Goal: Information Seeking & Learning: Find specific fact

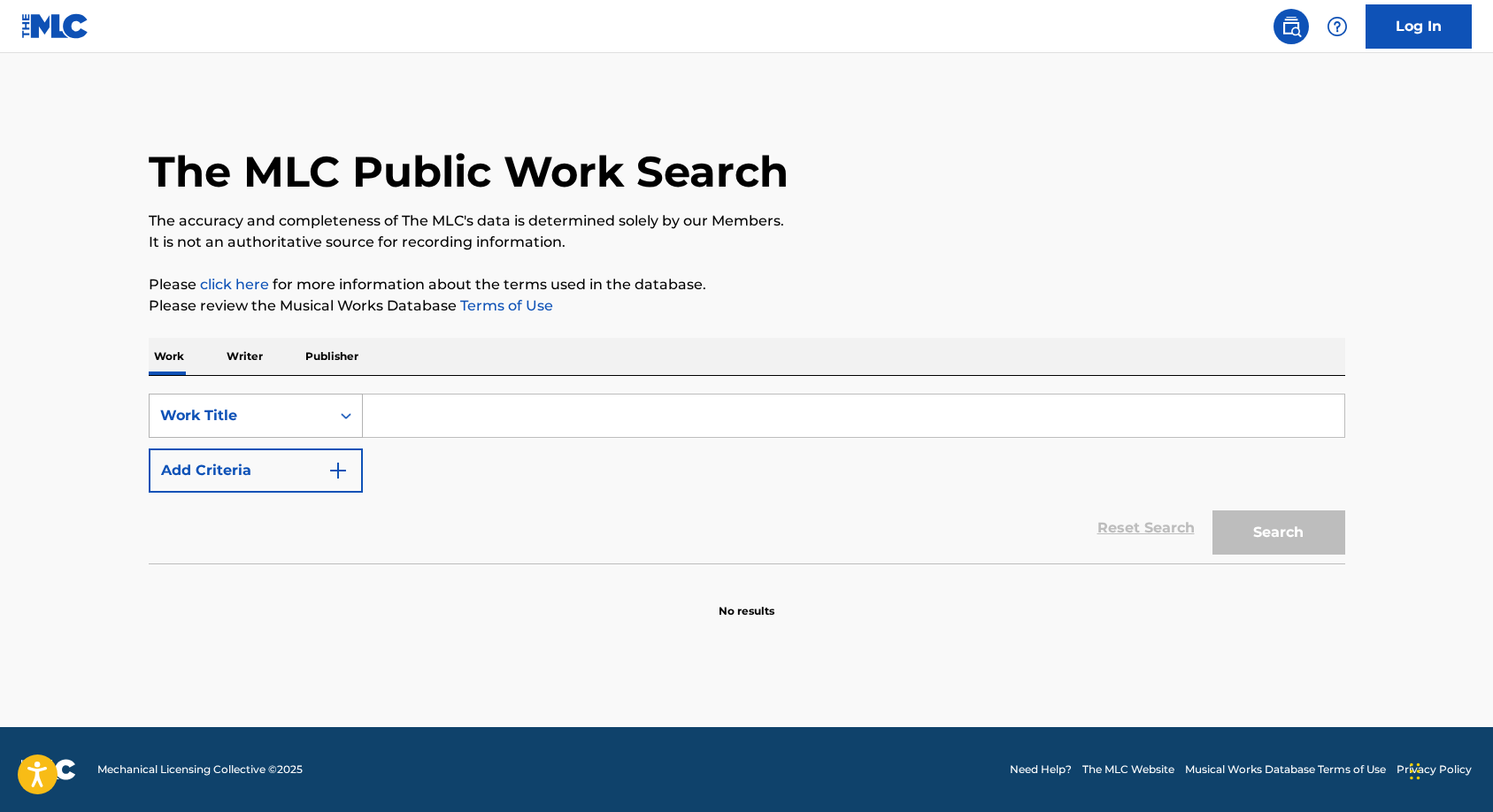
click at [344, 413] on icon "Search Form" at bounding box center [346, 416] width 17 height 17
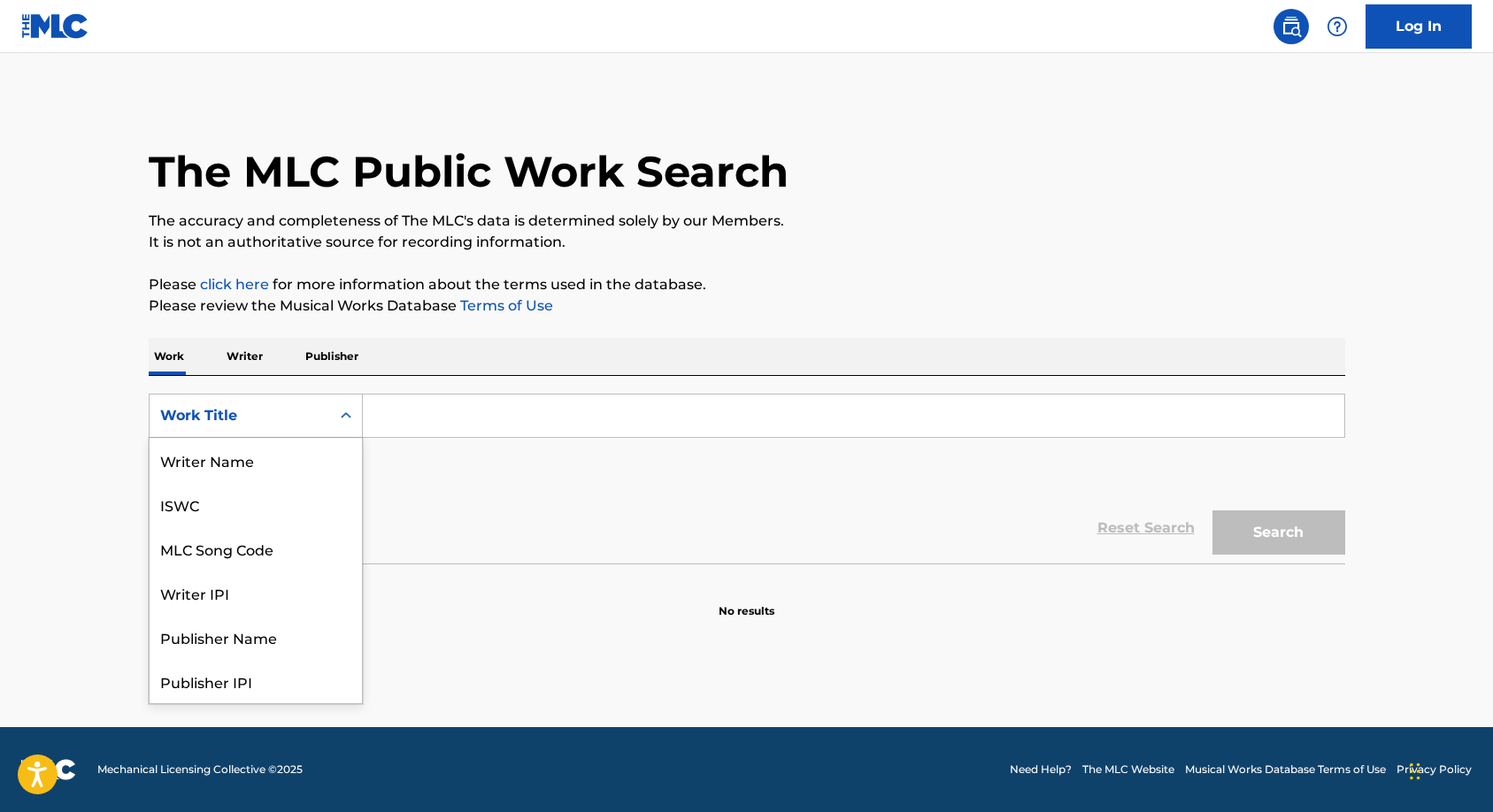
scroll to position [88, 0]
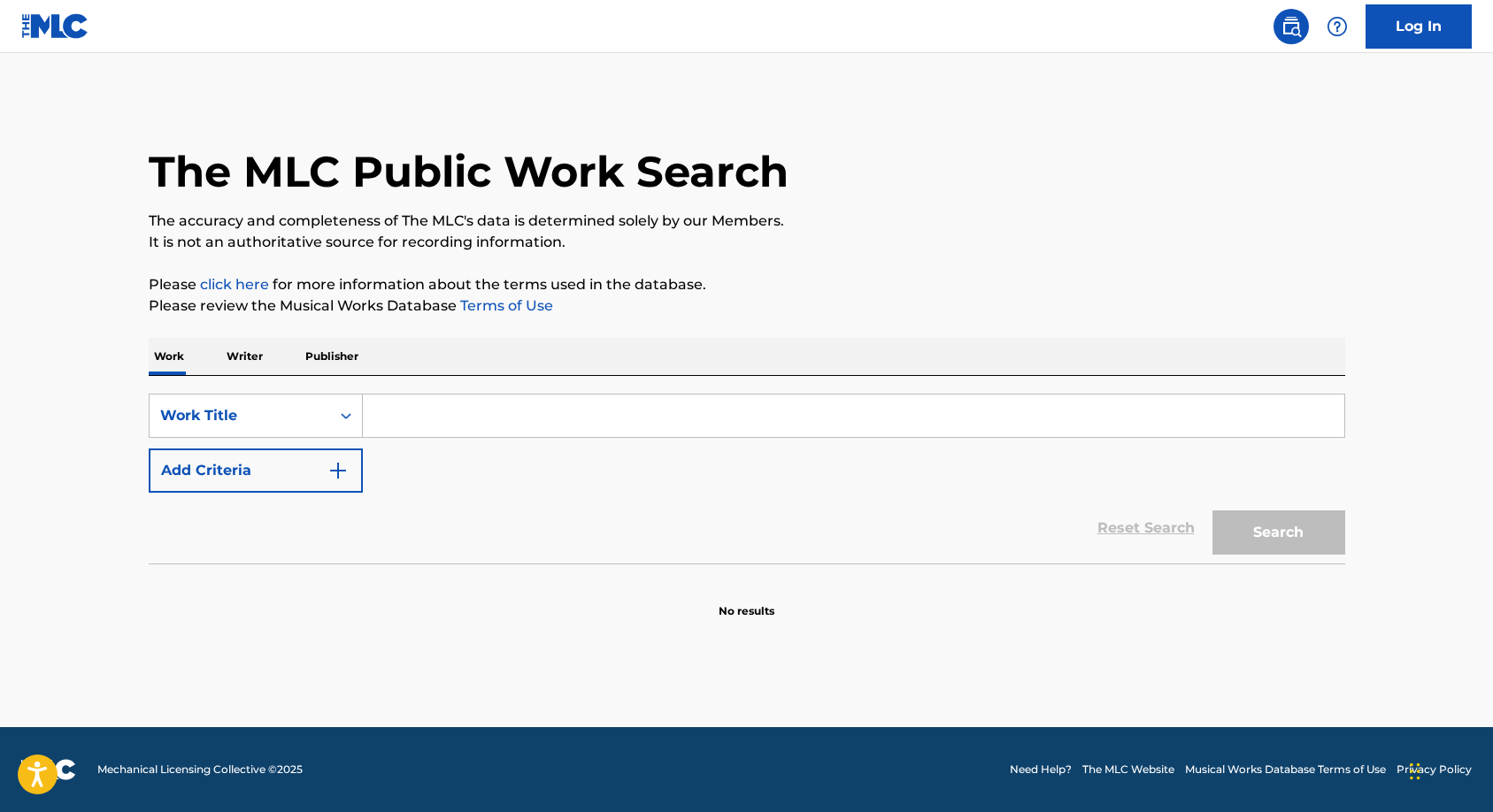
click at [415, 415] on input "Search Form" at bounding box center [853, 416] width 982 height 43
click at [1245, 538] on button "Search" at bounding box center [1279, 533] width 133 height 45
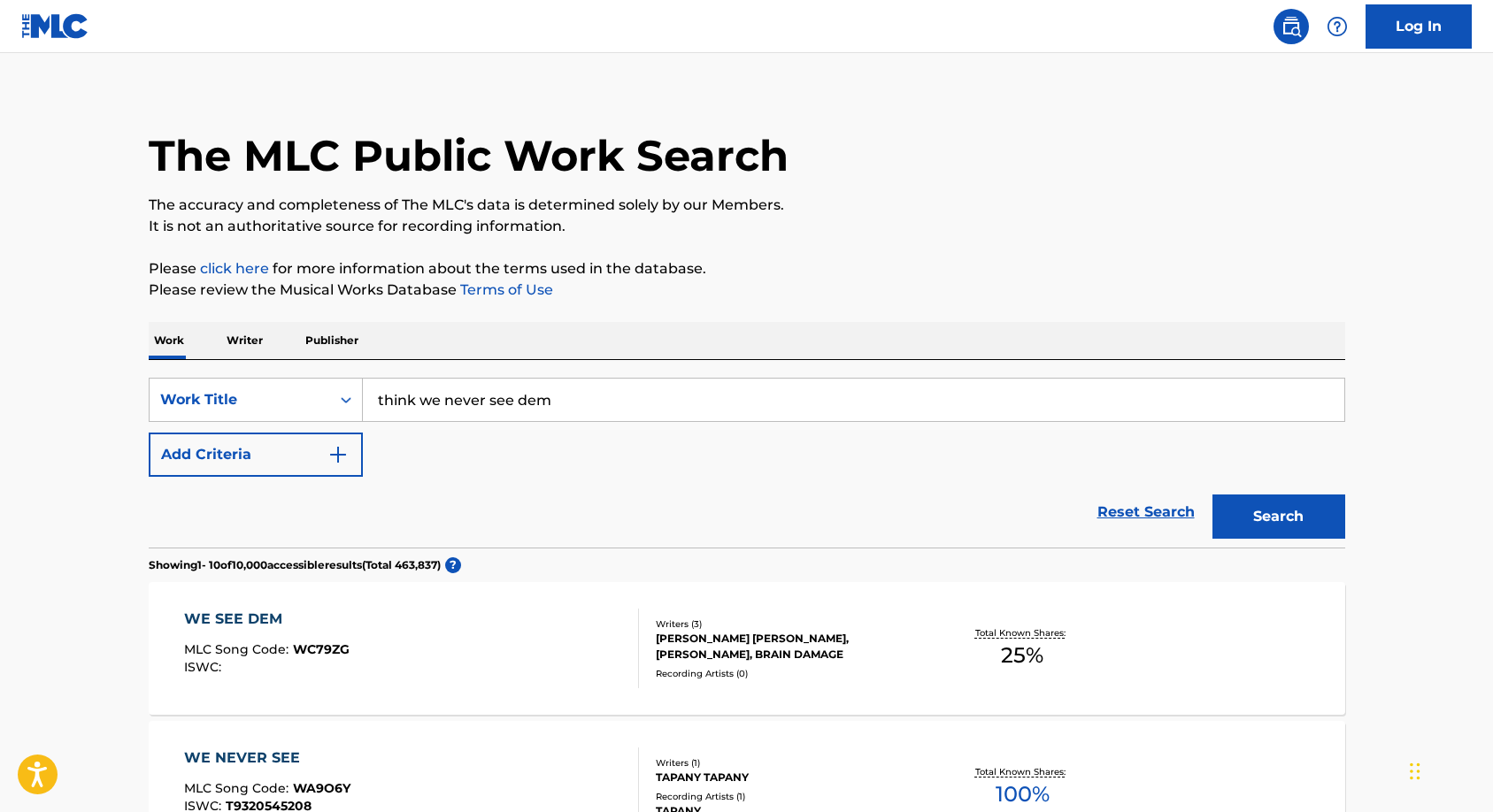
scroll to position [0, 0]
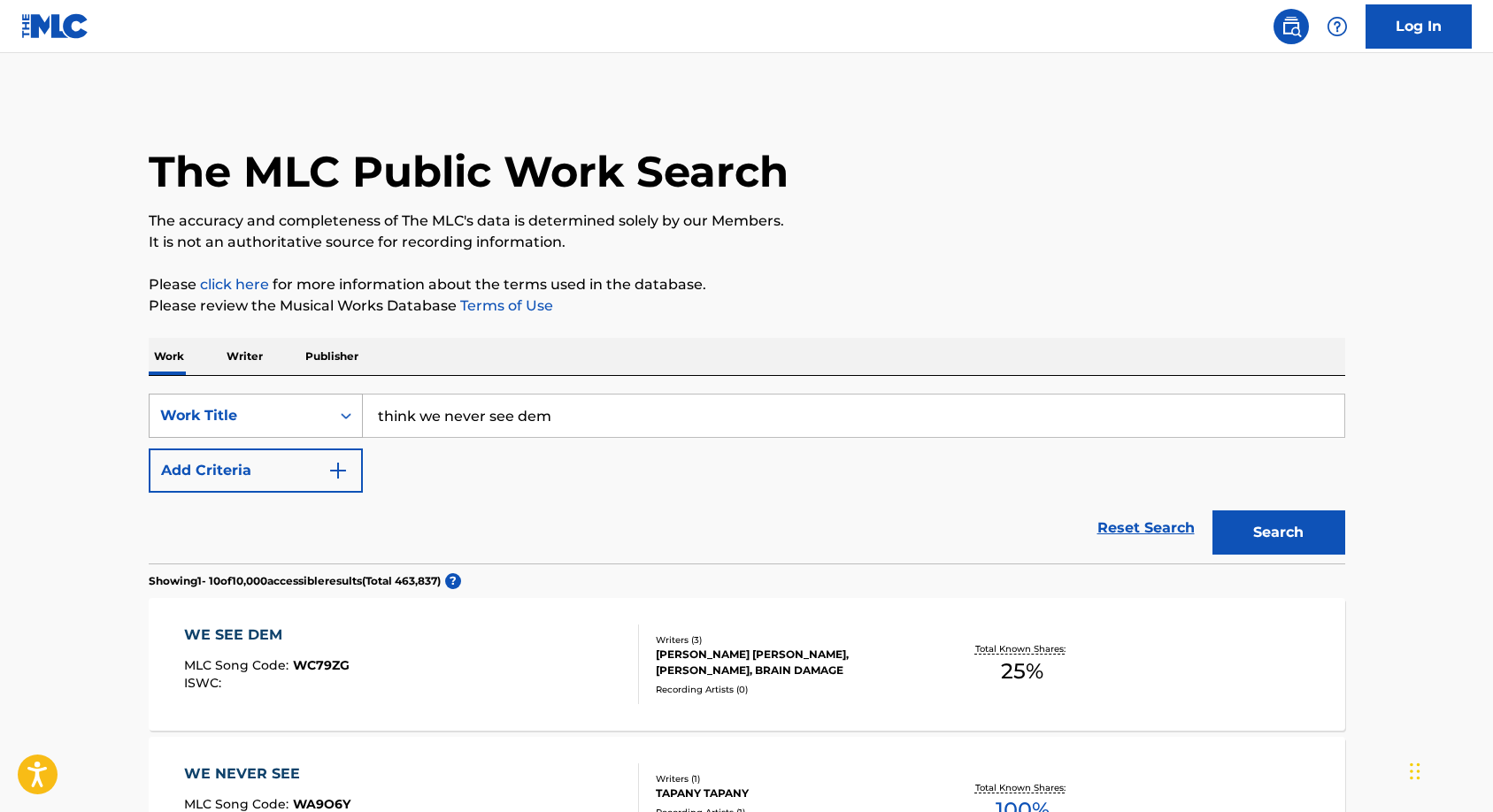
drag, startPoint x: 600, startPoint y: 424, endPoint x: 299, endPoint y: 393, distance: 302.6
click at [299, 393] on div "SearchWithCriteriad47010ca-f6e9-4cf4-a8a9-0822ba755bed Work Title think we neve…" at bounding box center [746, 416] width 1197 height 45
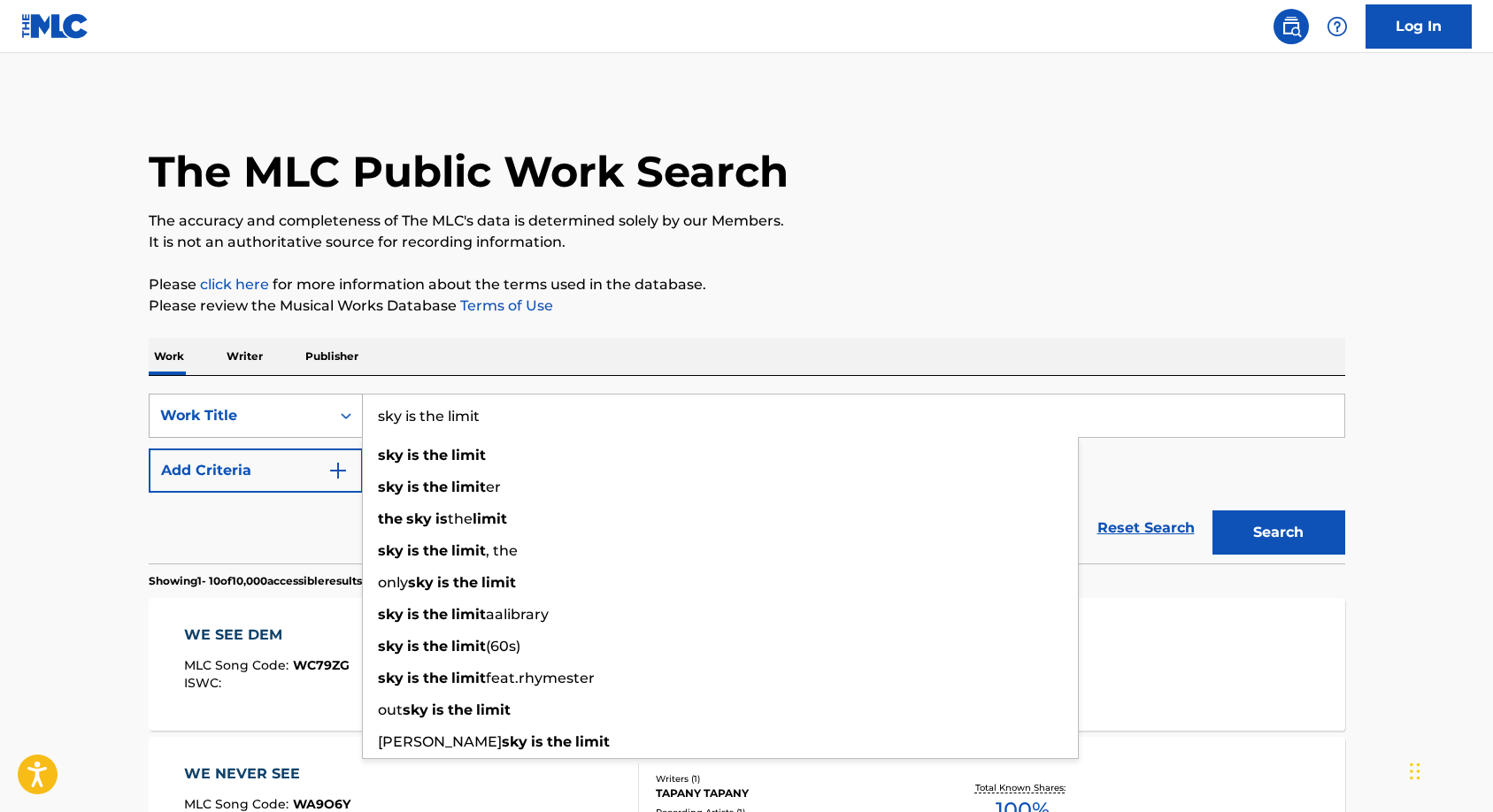
type input "sky is the limit"
click at [1213, 511] on button "Search" at bounding box center [1279, 533] width 133 height 45
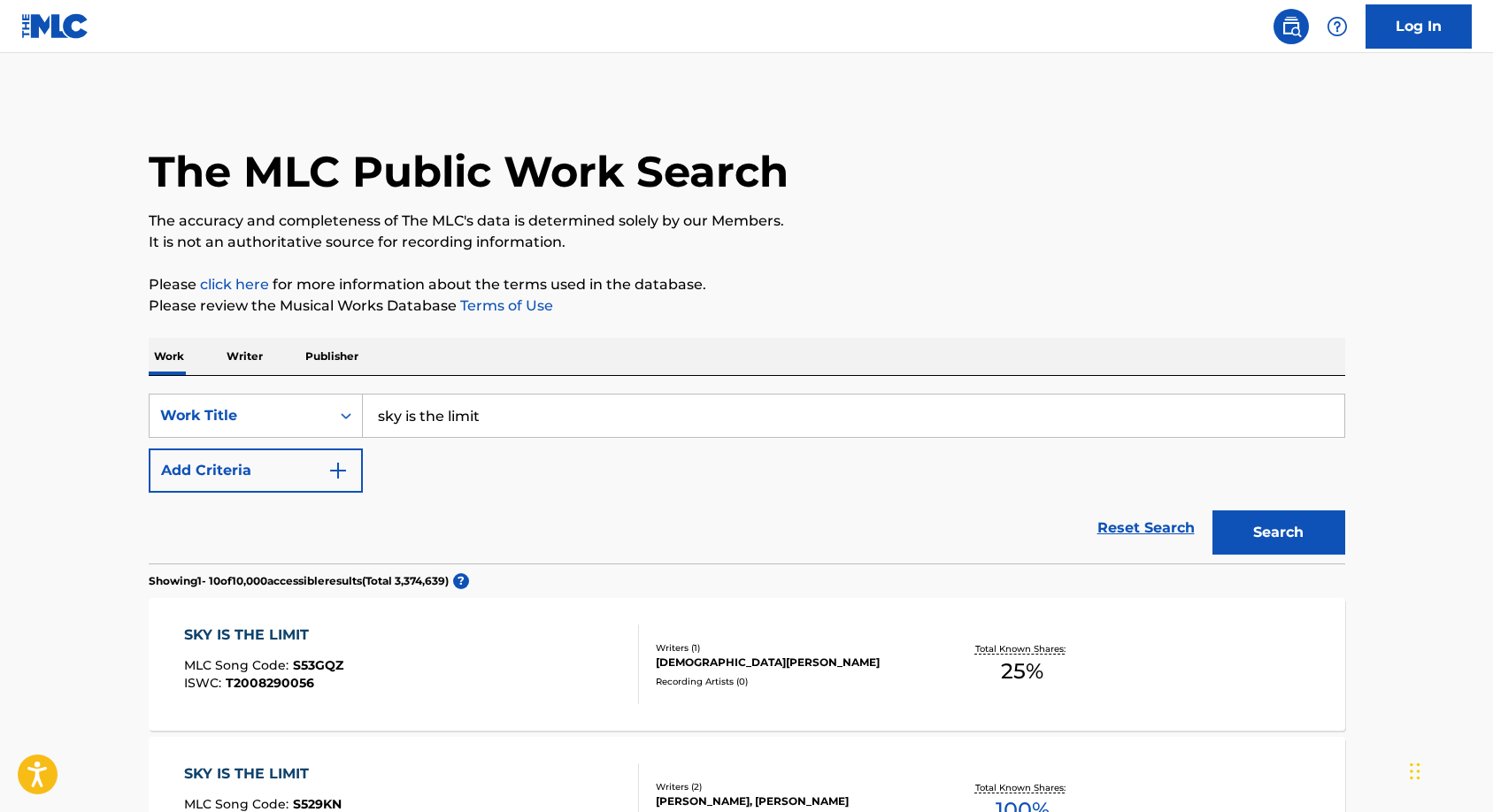
click at [350, 473] on button "Add Criteria" at bounding box center [255, 471] width 214 height 45
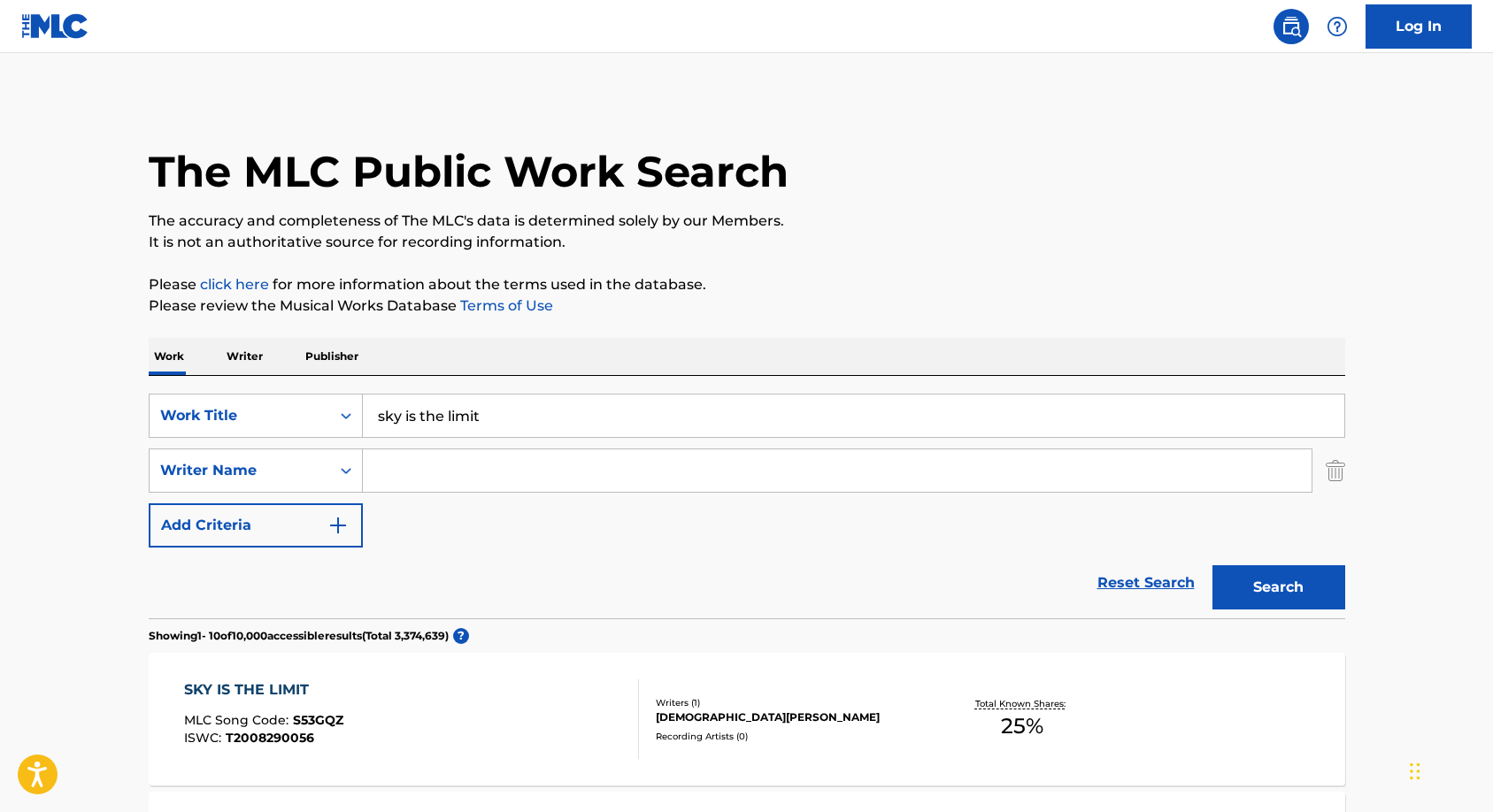
click at [397, 473] on input "Search Form" at bounding box center [837, 471] width 949 height 43
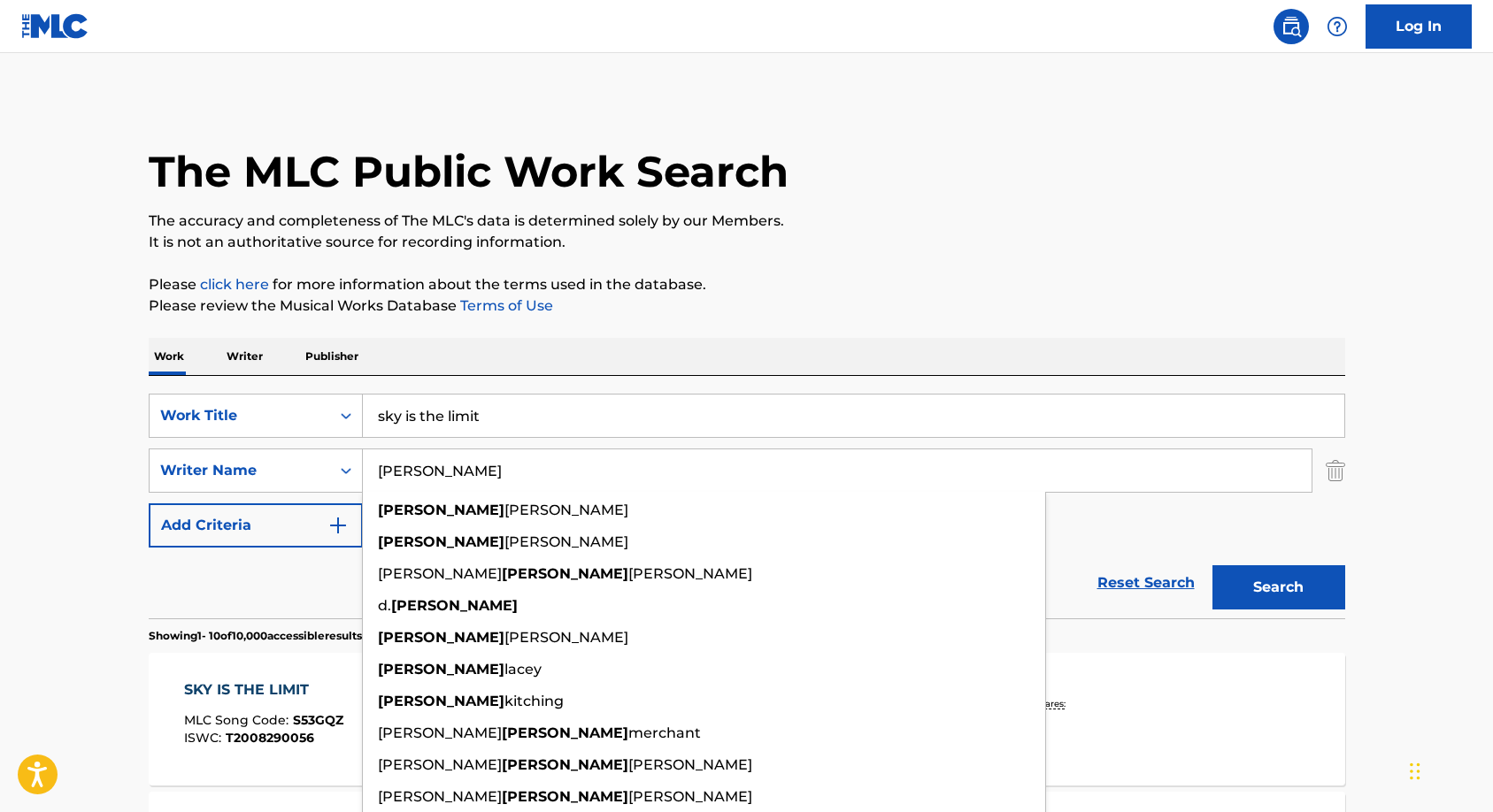
click at [467, 300] on link "Terms of Use" at bounding box center [505, 305] width 97 height 16
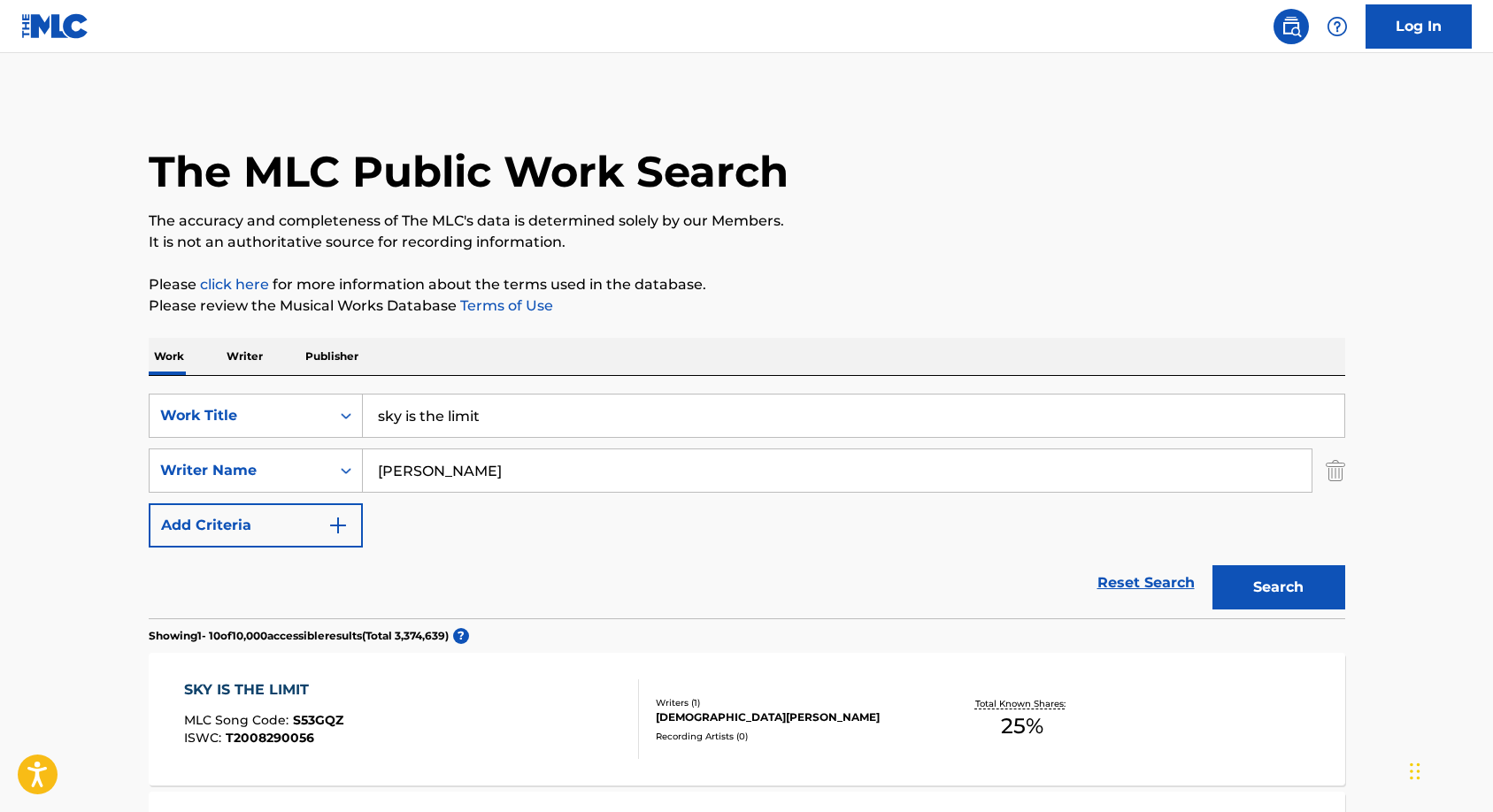
click at [1271, 598] on button "Search" at bounding box center [1279, 587] width 133 height 45
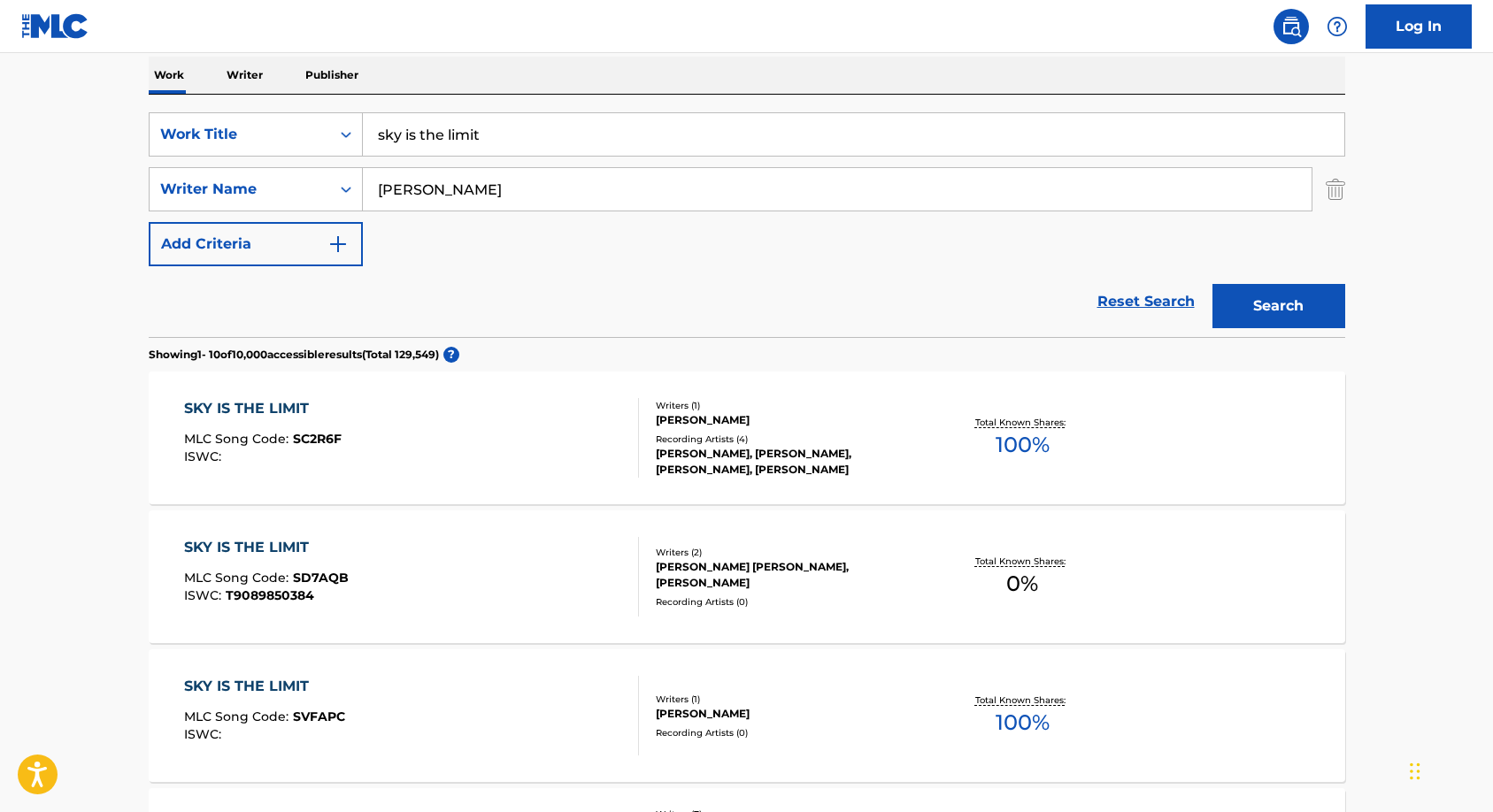
scroll to position [147, 0]
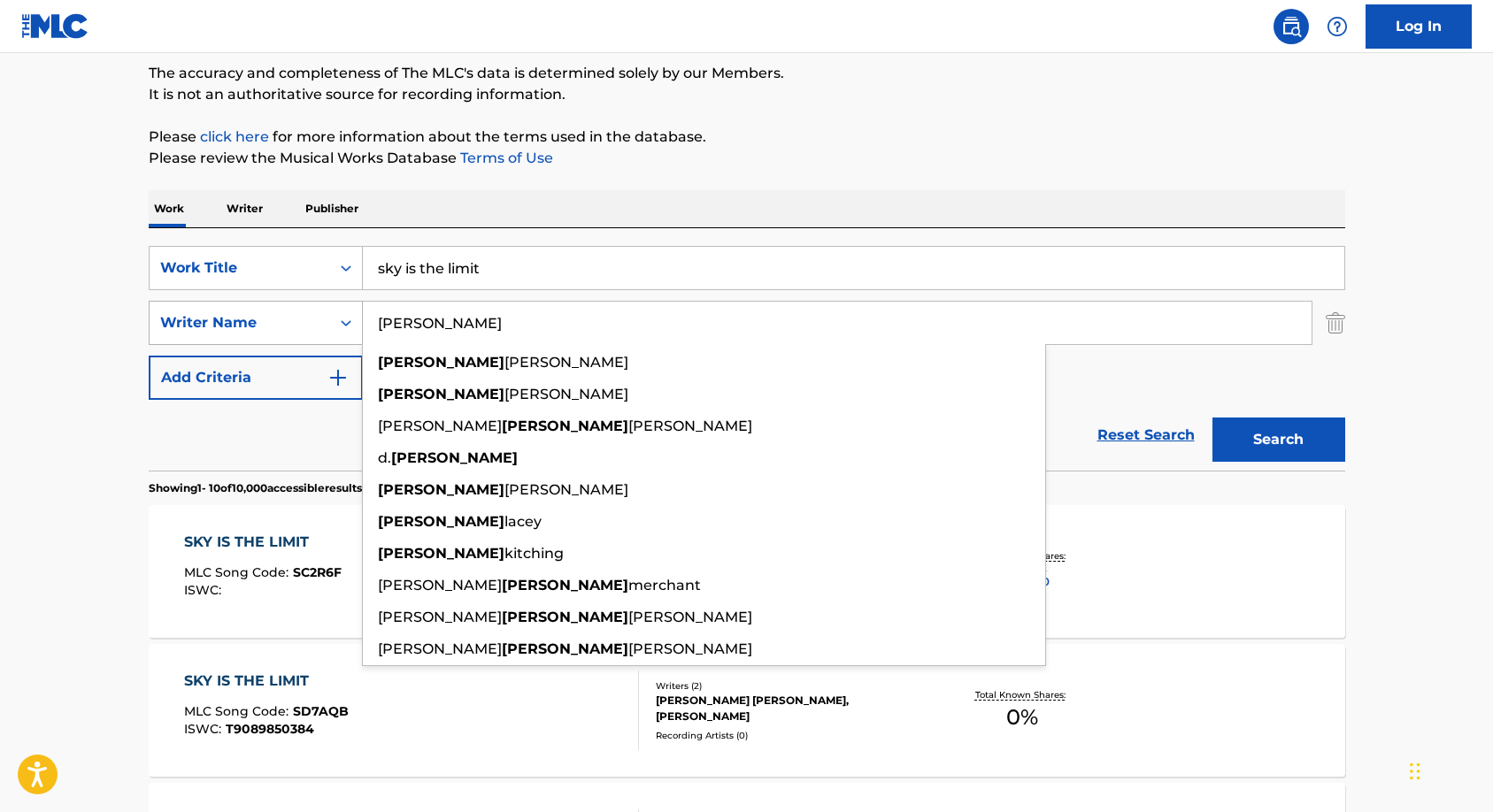
drag, startPoint x: 528, startPoint y: 324, endPoint x: 271, endPoint y: 311, distance: 257.3
click at [271, 312] on div "SearchWithCriteria48f476c3-e5ad-4eb6-b598-88630a36d53d Writer Name james james …" at bounding box center [746, 323] width 1197 height 45
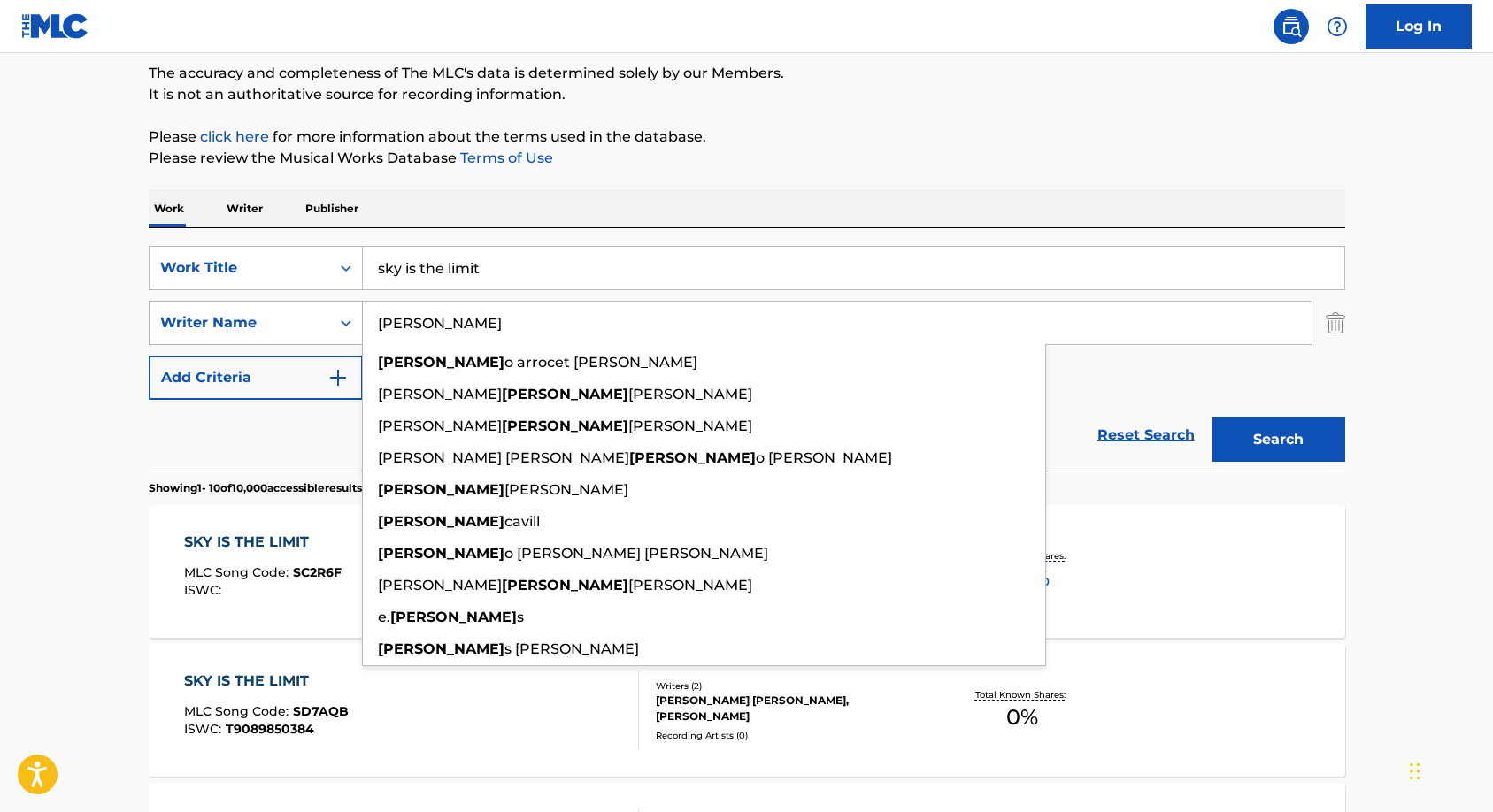
type input "edmund"
click at [1213, 418] on button "Search" at bounding box center [1279, 440] width 133 height 45
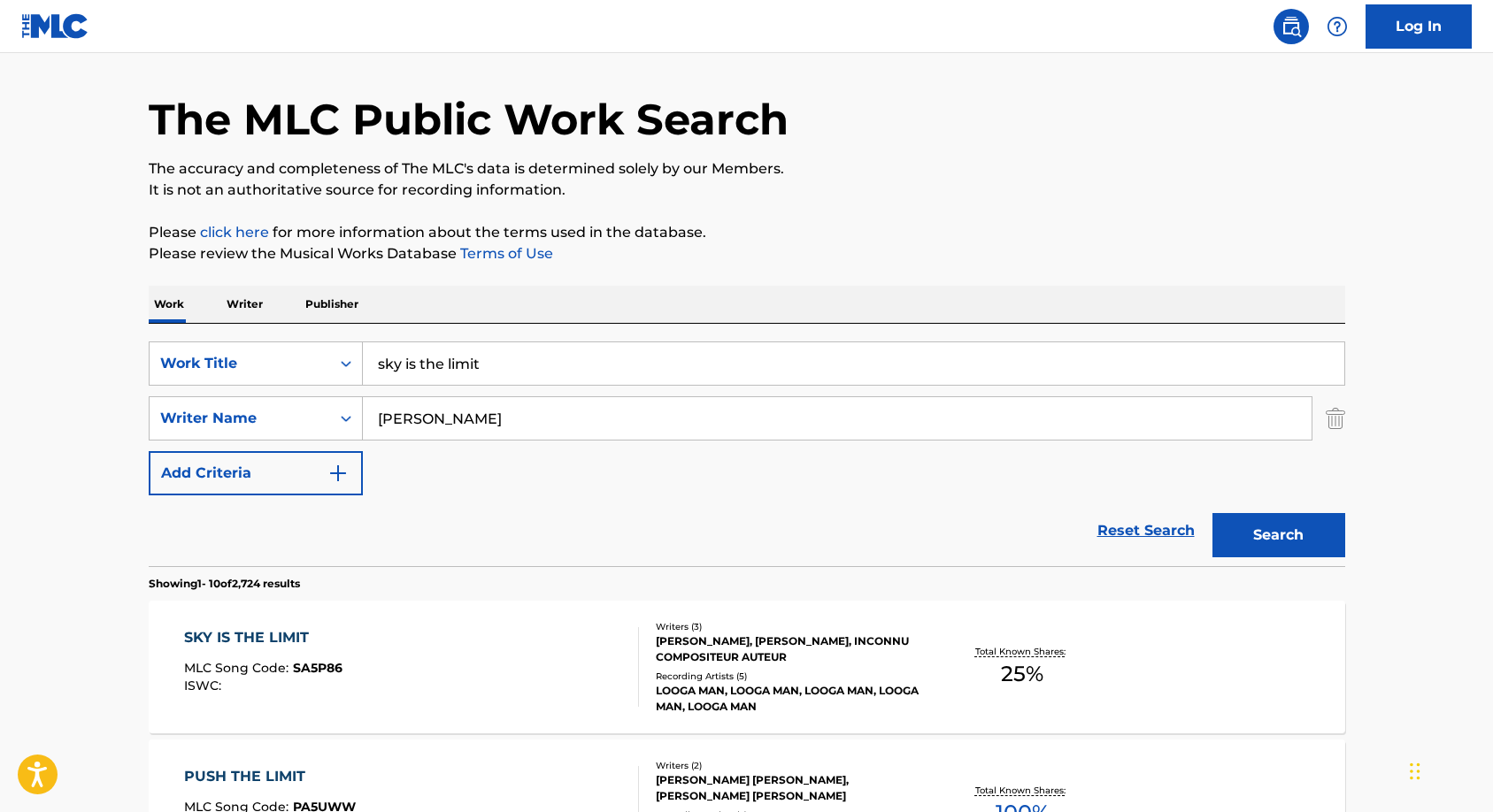
scroll to position [0, 0]
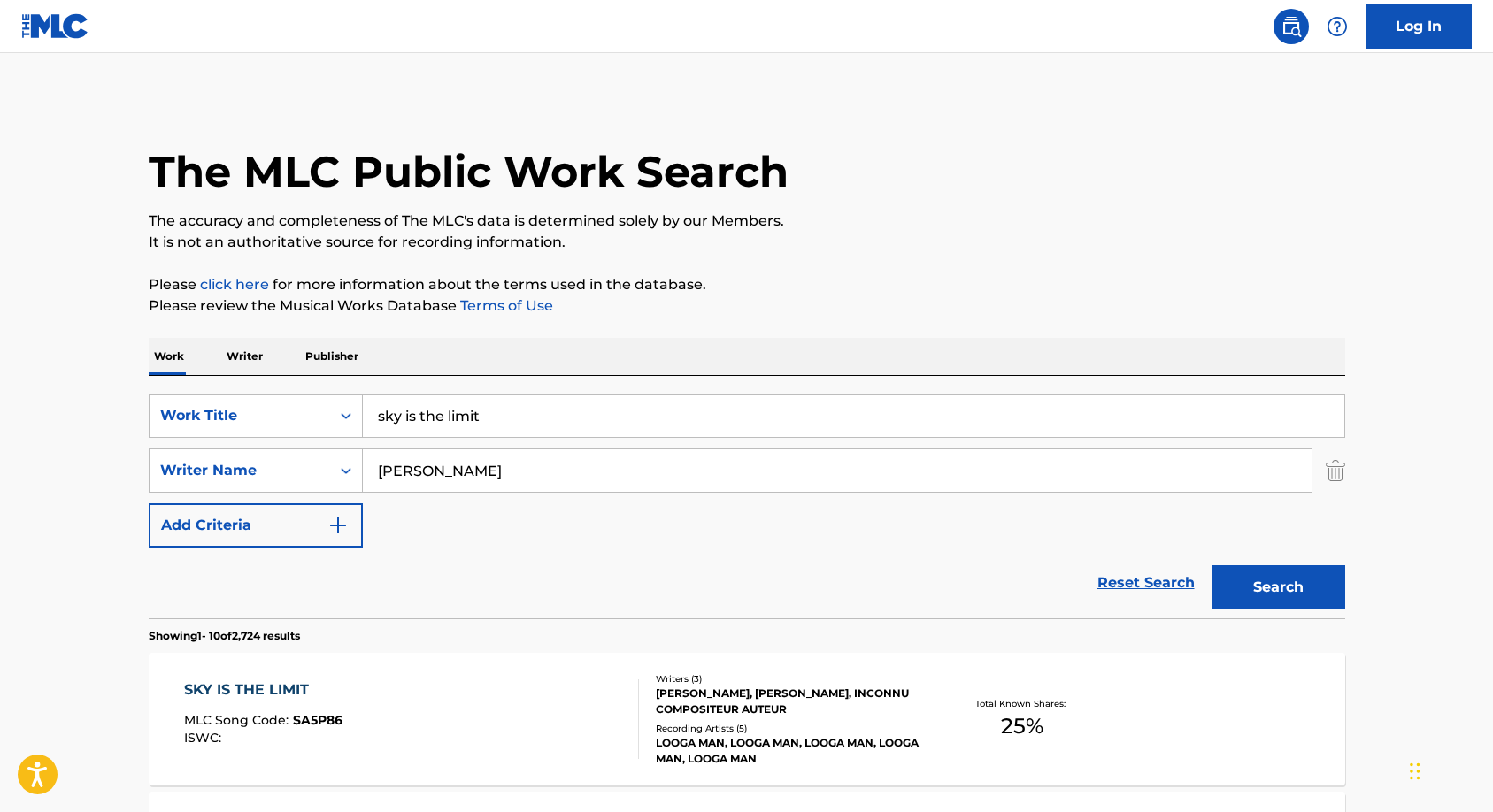
drag, startPoint x: 512, startPoint y: 422, endPoint x: 105, endPoint y: 418, distance: 407.0
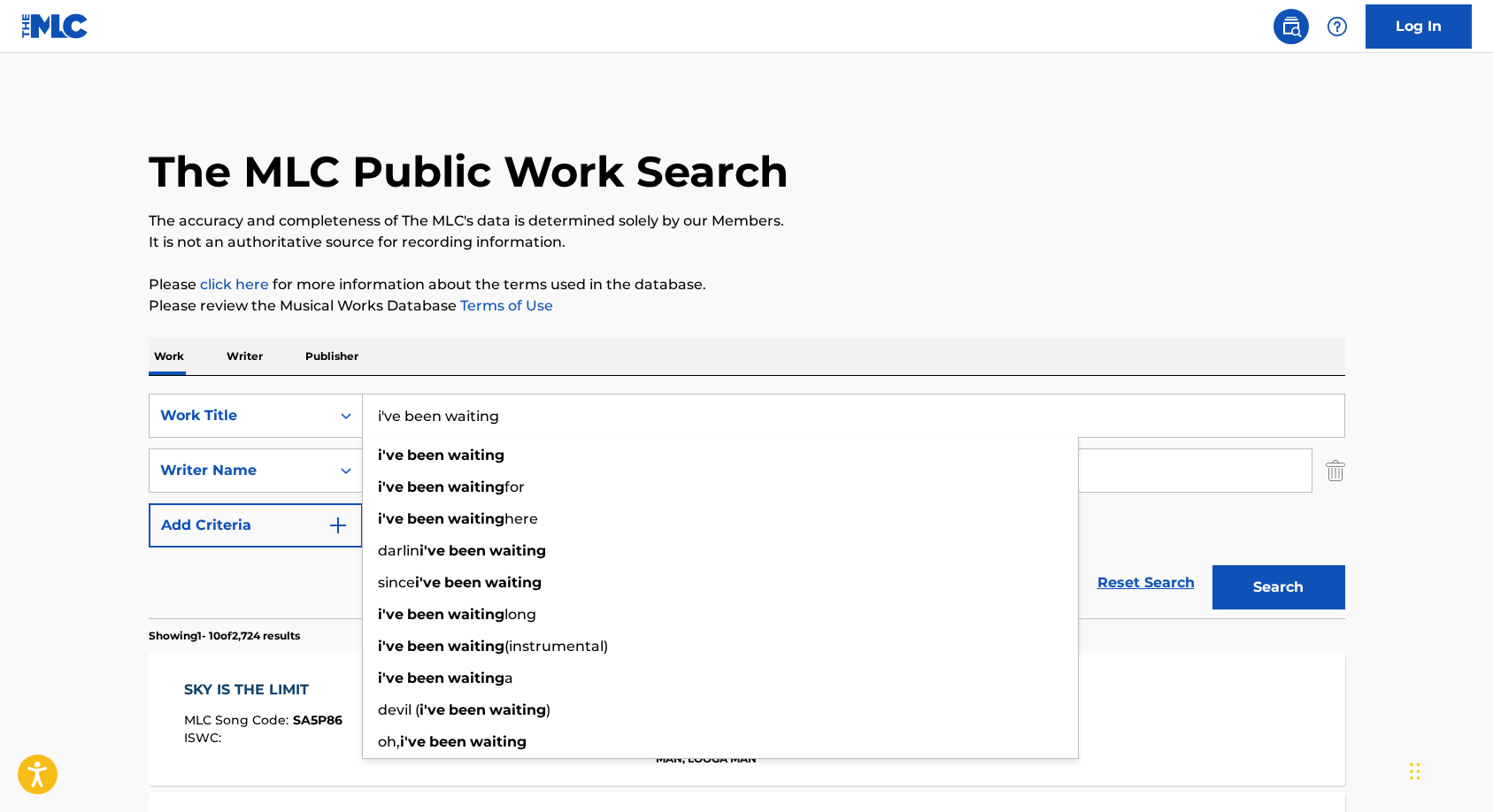
type input "i've been waiting"
click at [1213, 565] on button "Search" at bounding box center [1279, 587] width 133 height 45
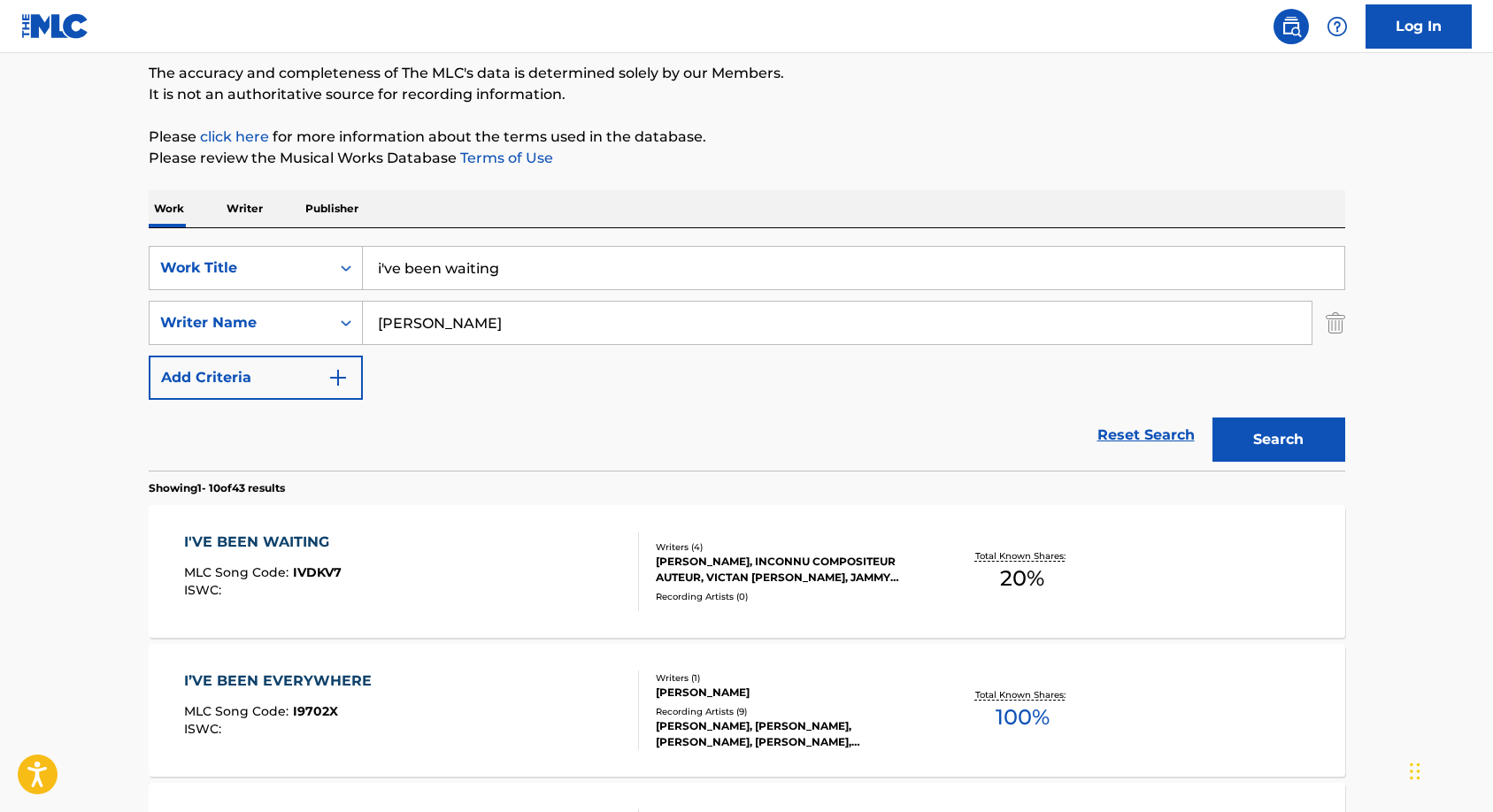
scroll to position [295, 0]
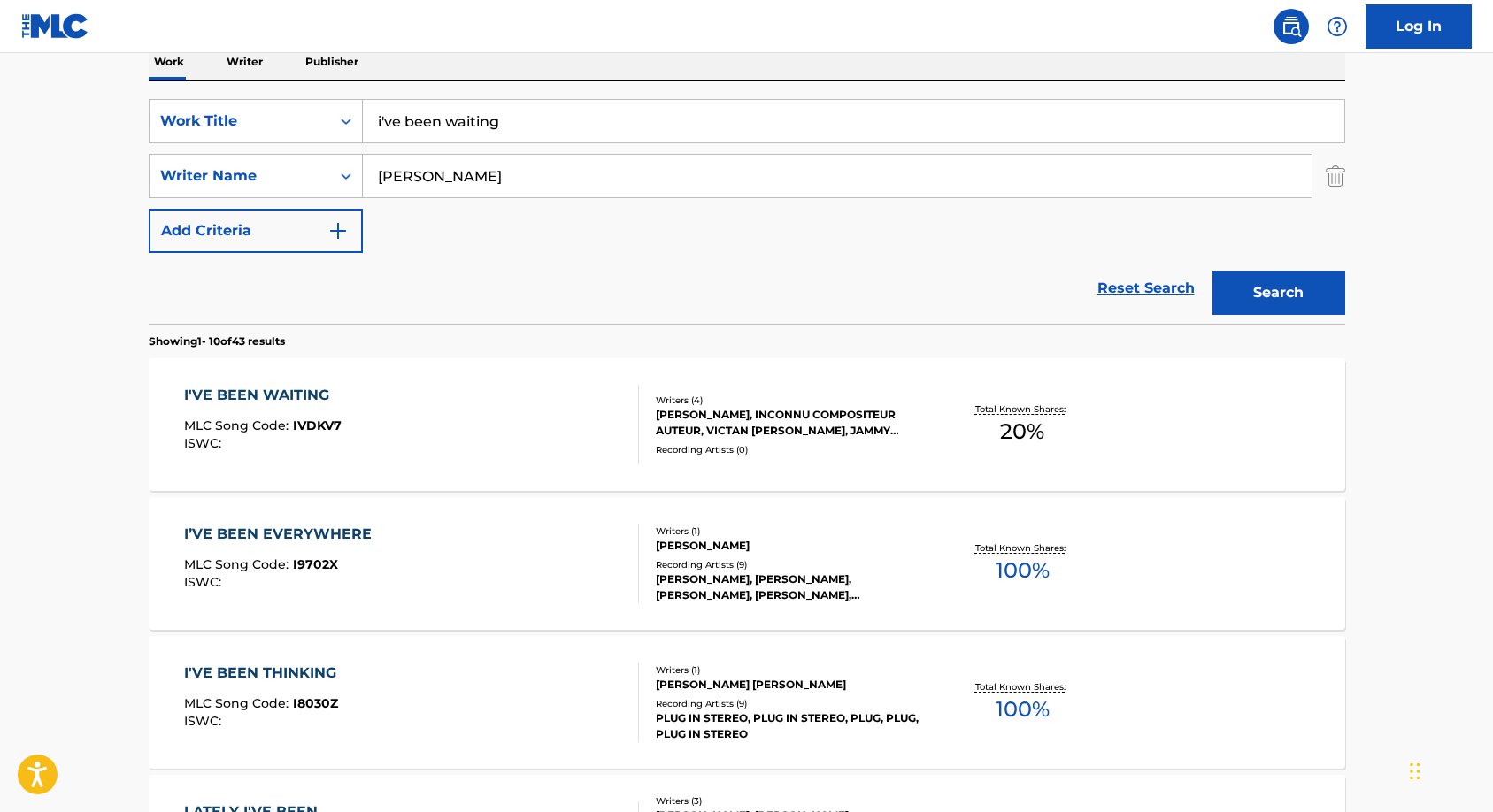
click at [709, 424] on div "CHRISTOPHER JAMES, INCONNU COMPOSITEUR AUTEUR, VICTAN PAUL EDMUND, JAMMY RICARD…" at bounding box center [790, 422] width 268 height 32
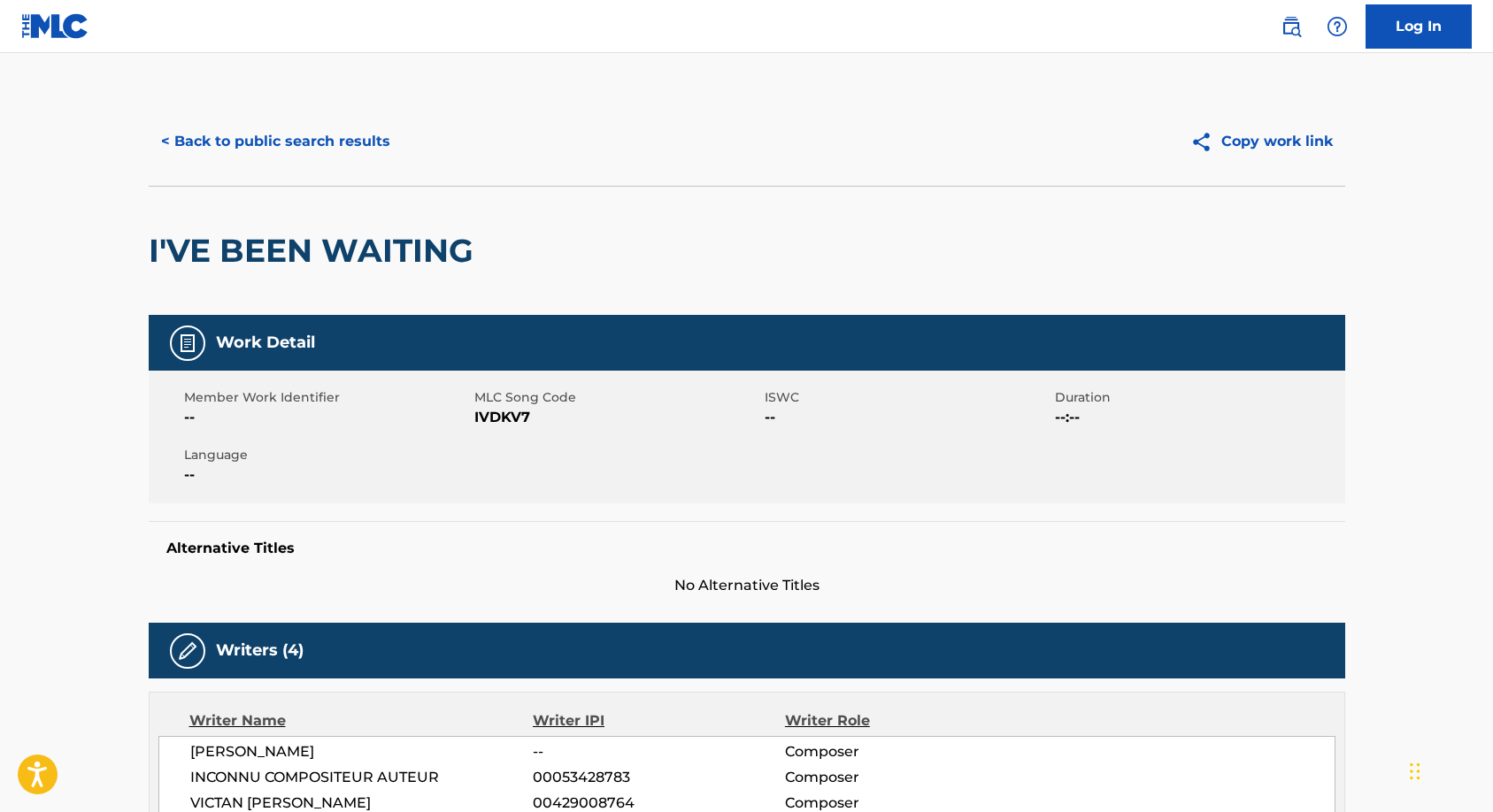
click at [227, 141] on button "< Back to public search results" at bounding box center [275, 141] width 254 height 45
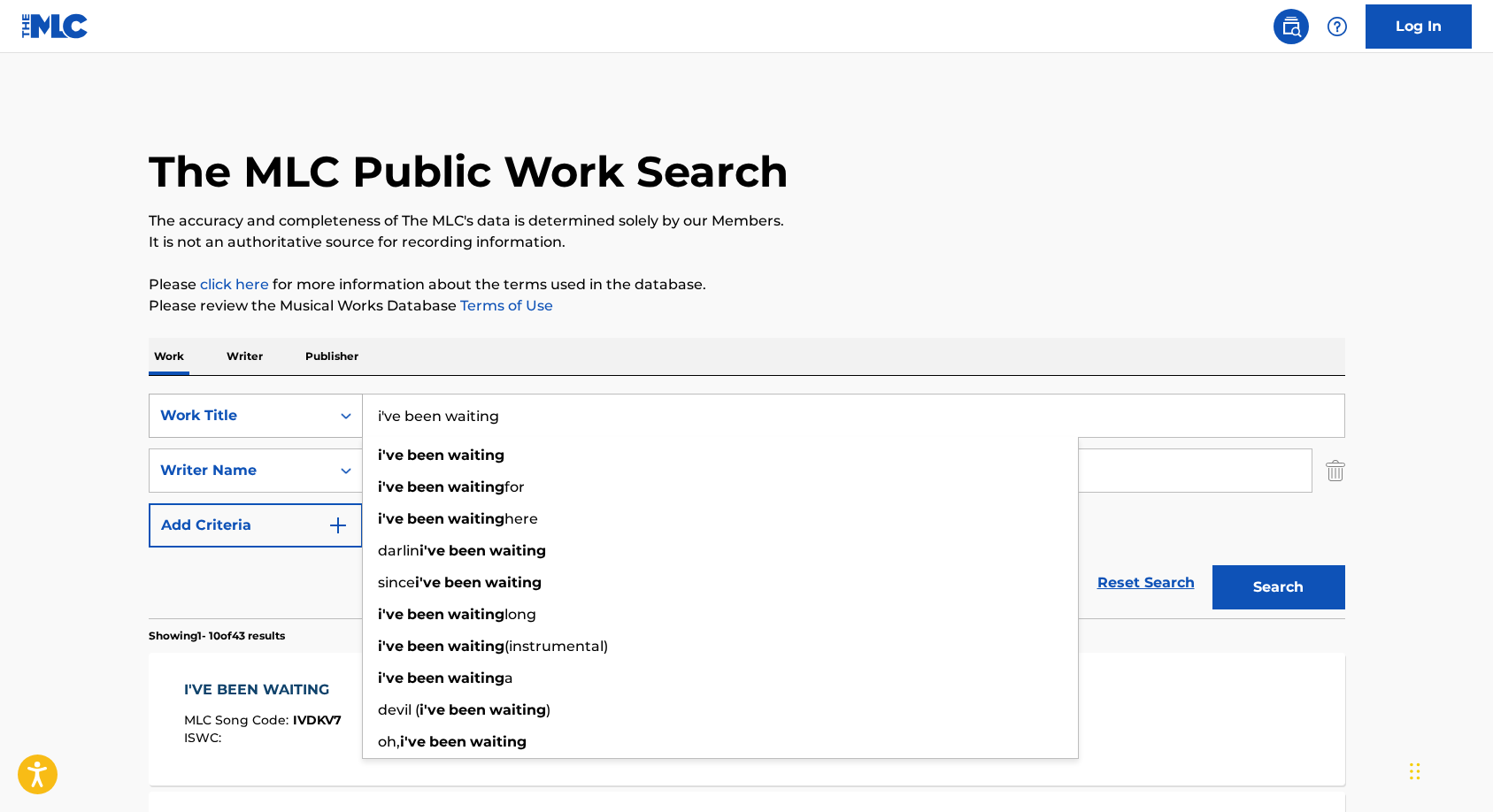
drag, startPoint x: 541, startPoint y: 410, endPoint x: 185, endPoint y: 396, distance: 356.3
click at [187, 398] on div "SearchWithCriteriad47010ca-f6e9-4cf4-a8a9-0822ba755bed Work Title i've been wai…" at bounding box center [746, 416] width 1197 height 45
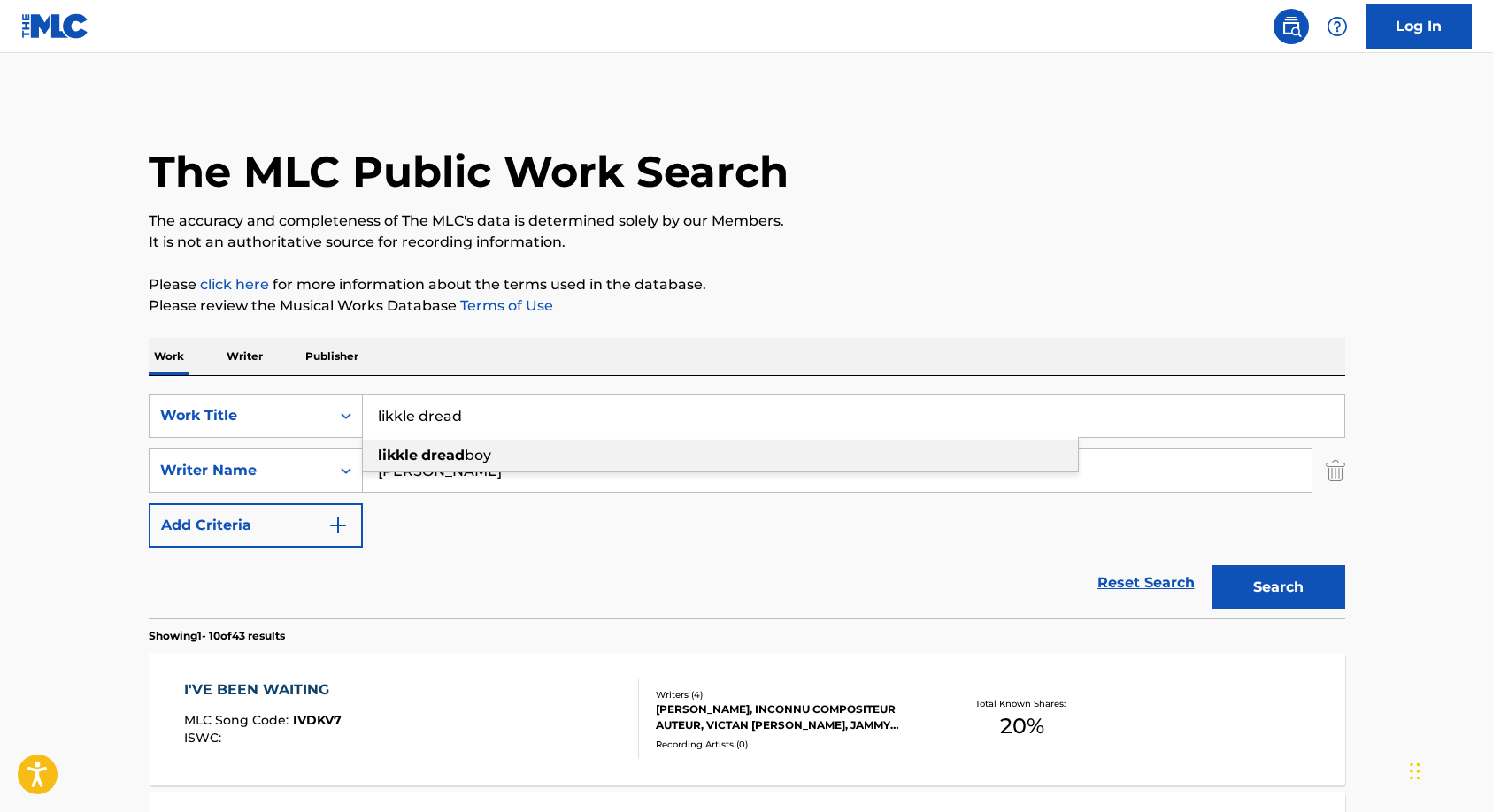
click at [380, 453] on strong "likkle" at bounding box center [397, 454] width 40 height 16
type input "likkle dread boy"
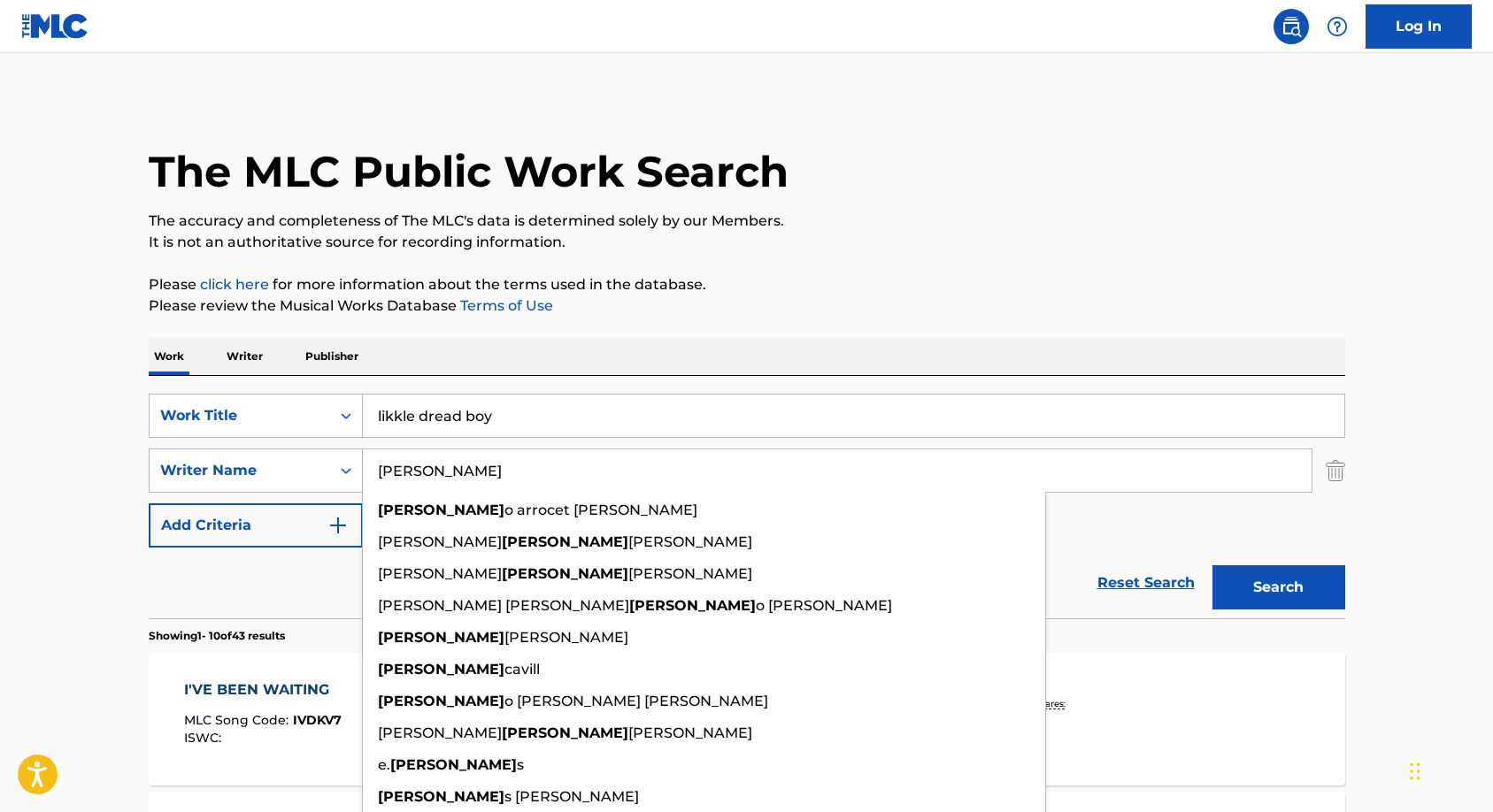
drag, startPoint x: 474, startPoint y: 486, endPoint x: 323, endPoint y: 485, distance: 151.0
click at [323, 485] on div "SearchWithCriteria48f476c3-e5ad-4eb6-b598-88630a36d53d Writer Name edmund edmun…" at bounding box center [746, 471] width 1197 height 45
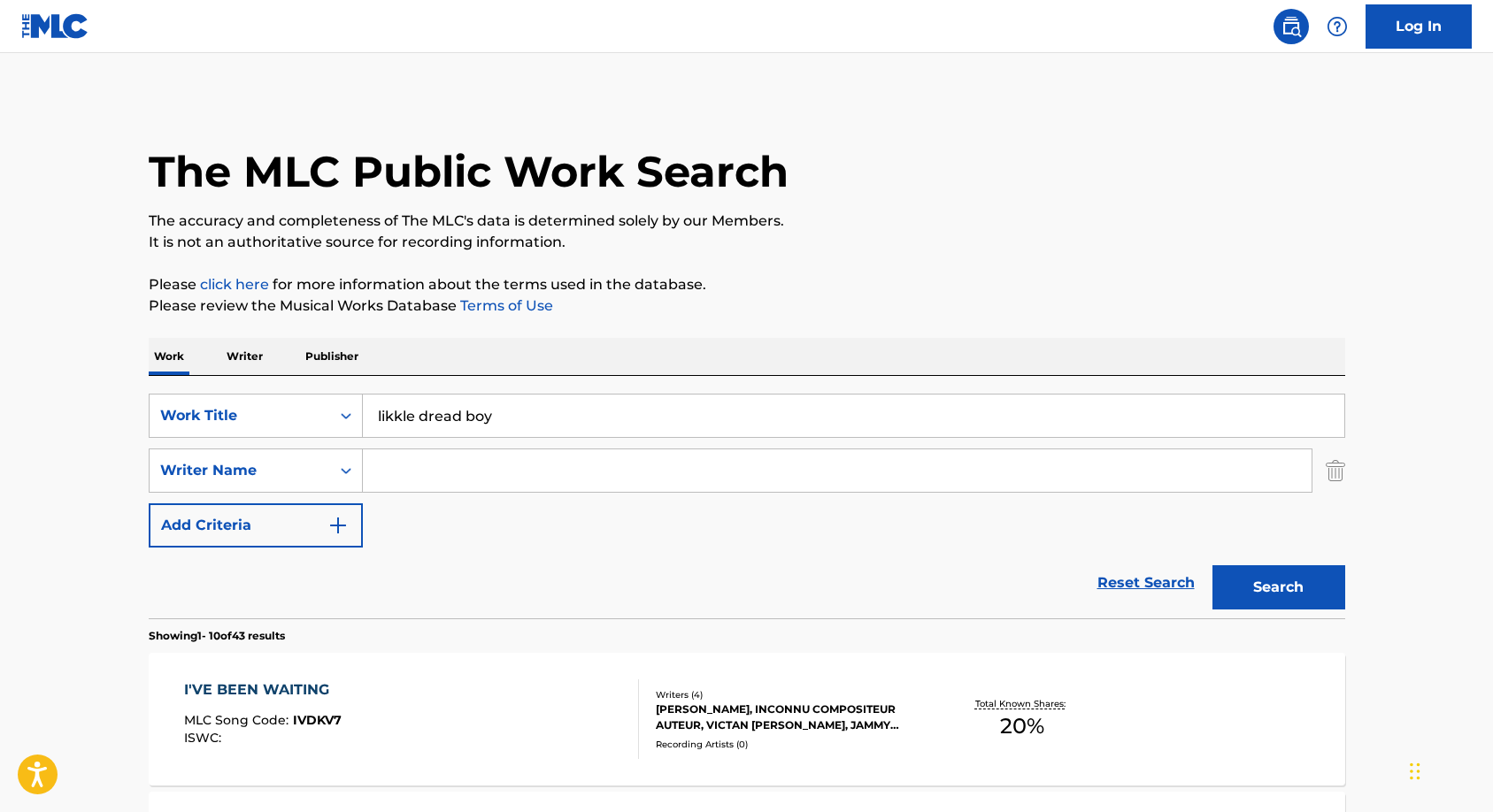
click at [1287, 606] on button "Search" at bounding box center [1279, 587] width 133 height 45
click at [396, 472] on input "Search Form" at bounding box center [837, 471] width 949 height 43
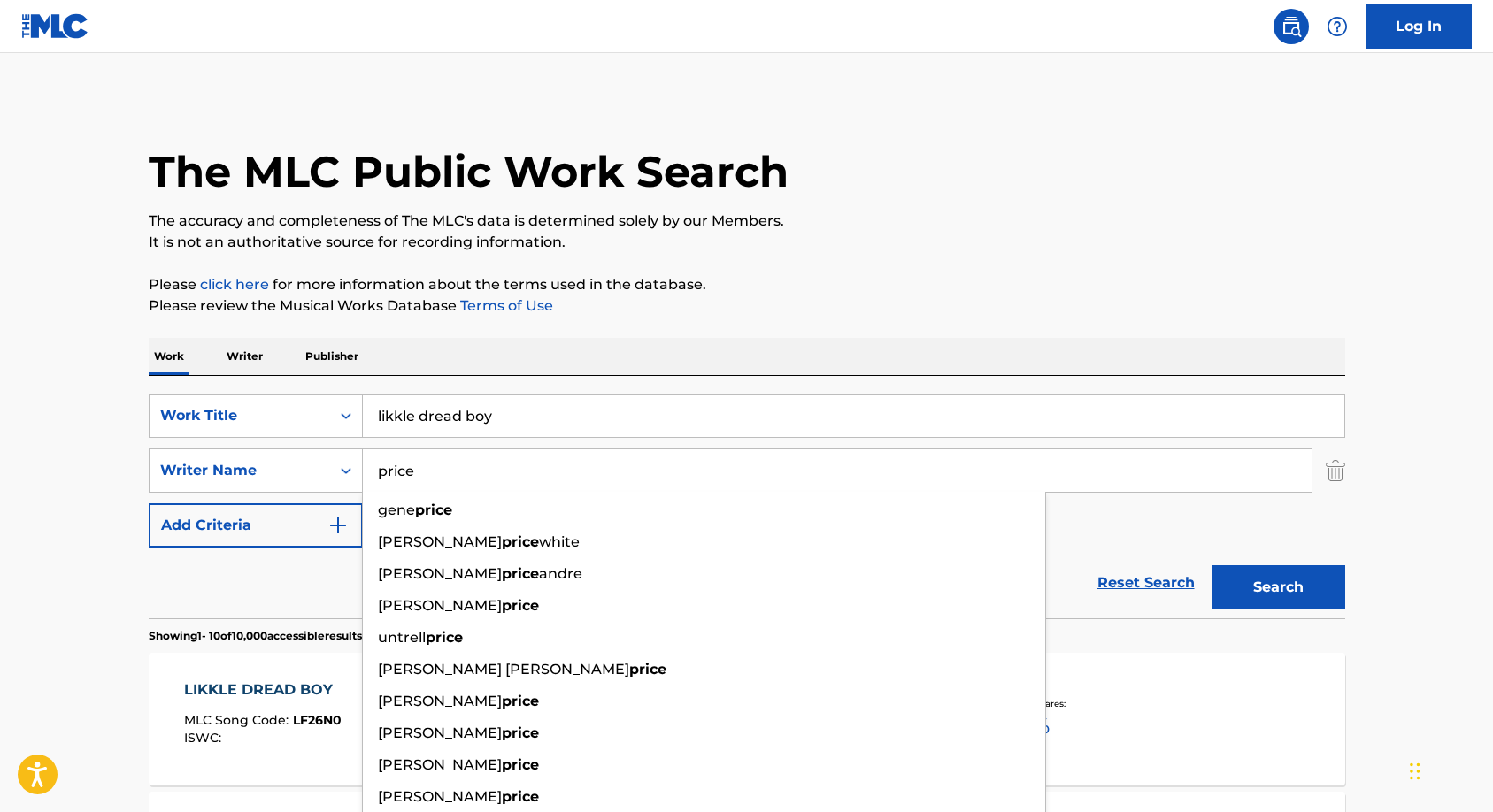
type input "price"
click at [1213, 565] on button "Search" at bounding box center [1279, 587] width 133 height 45
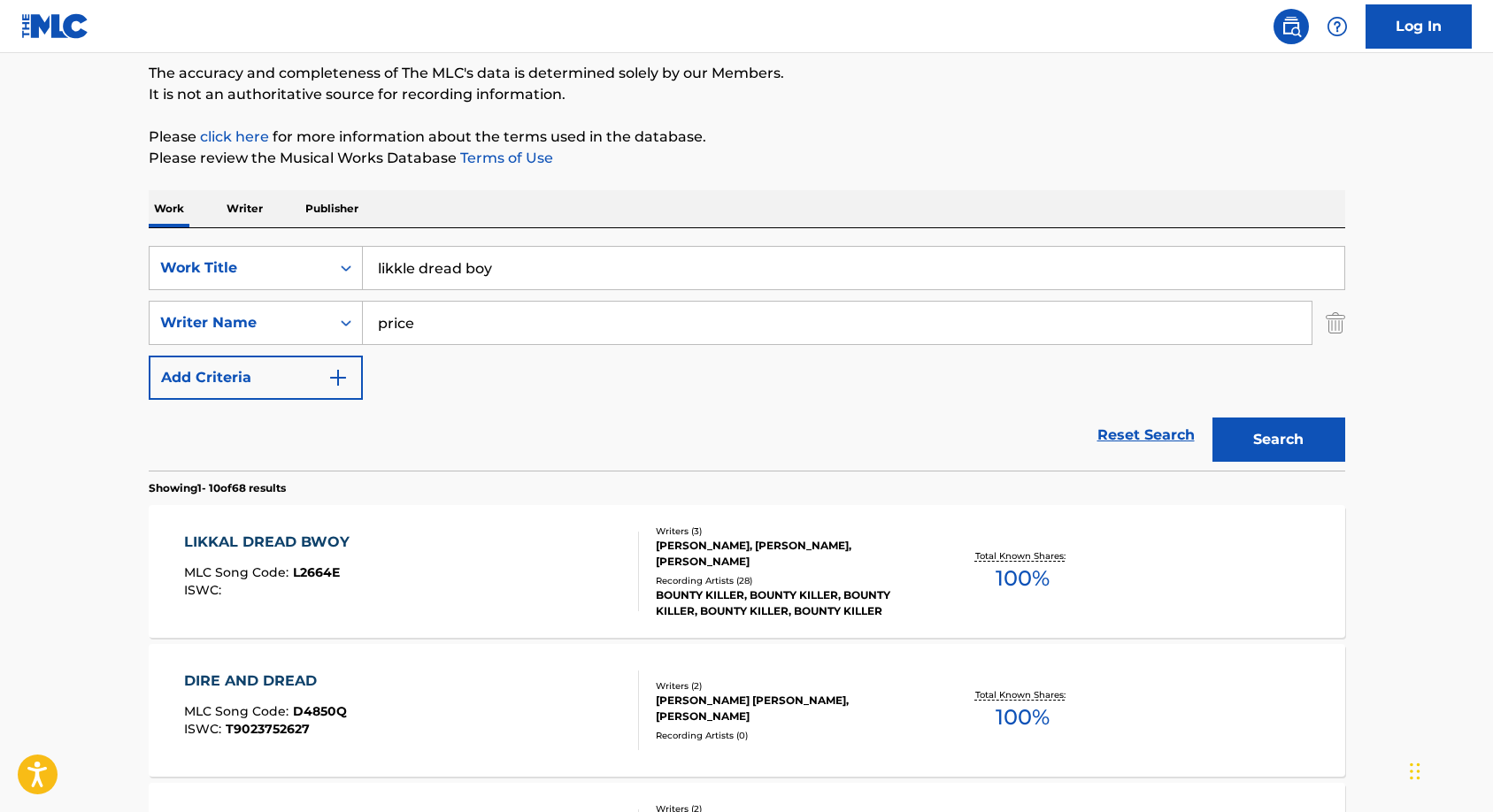
scroll to position [295, 0]
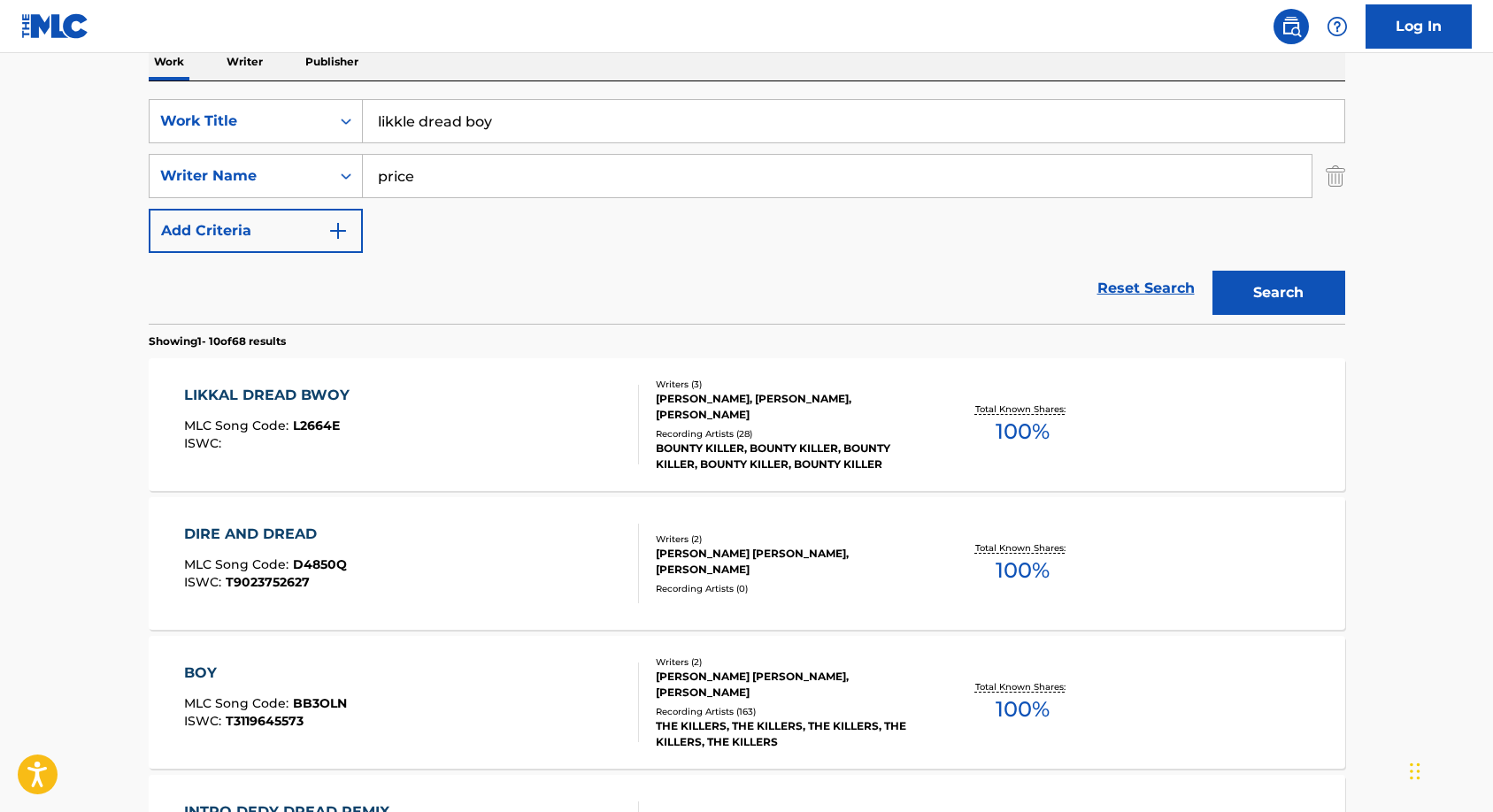
click at [690, 431] on div "Recording Artists ( 28 )" at bounding box center [790, 434] width 268 height 14
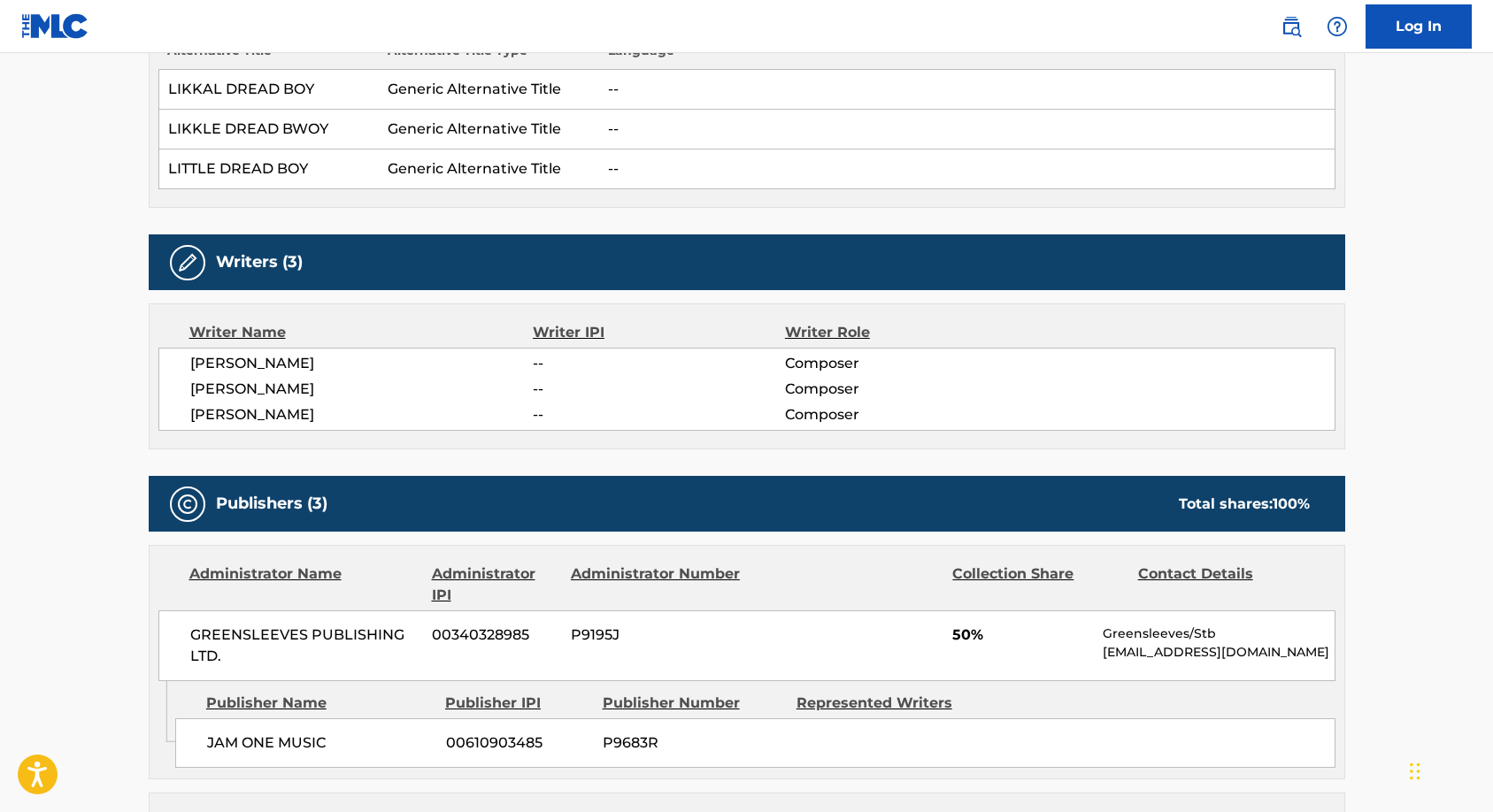
scroll to position [590, 0]
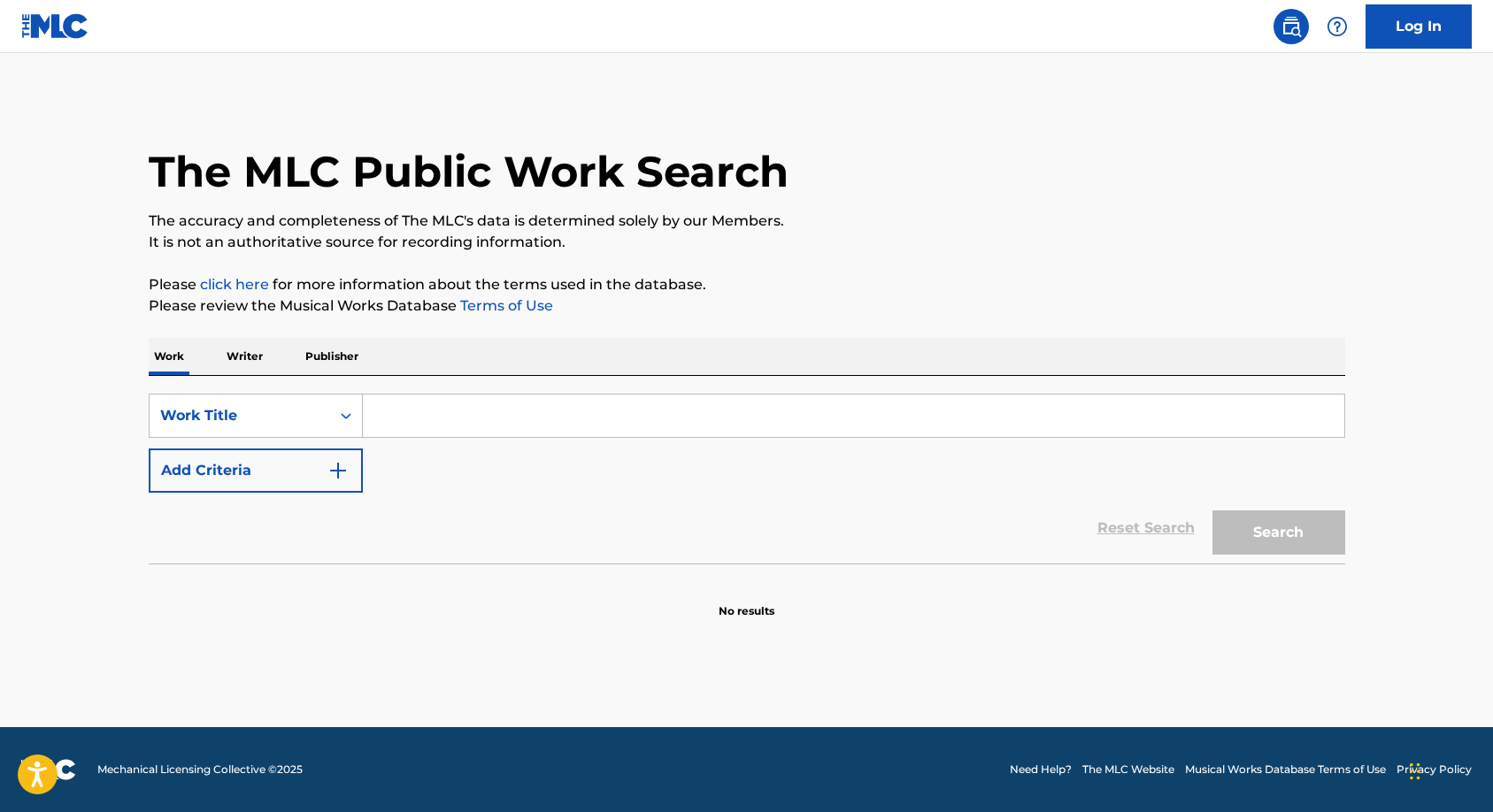
click at [397, 414] on input "Search Form" at bounding box center [853, 416] width 982 height 43
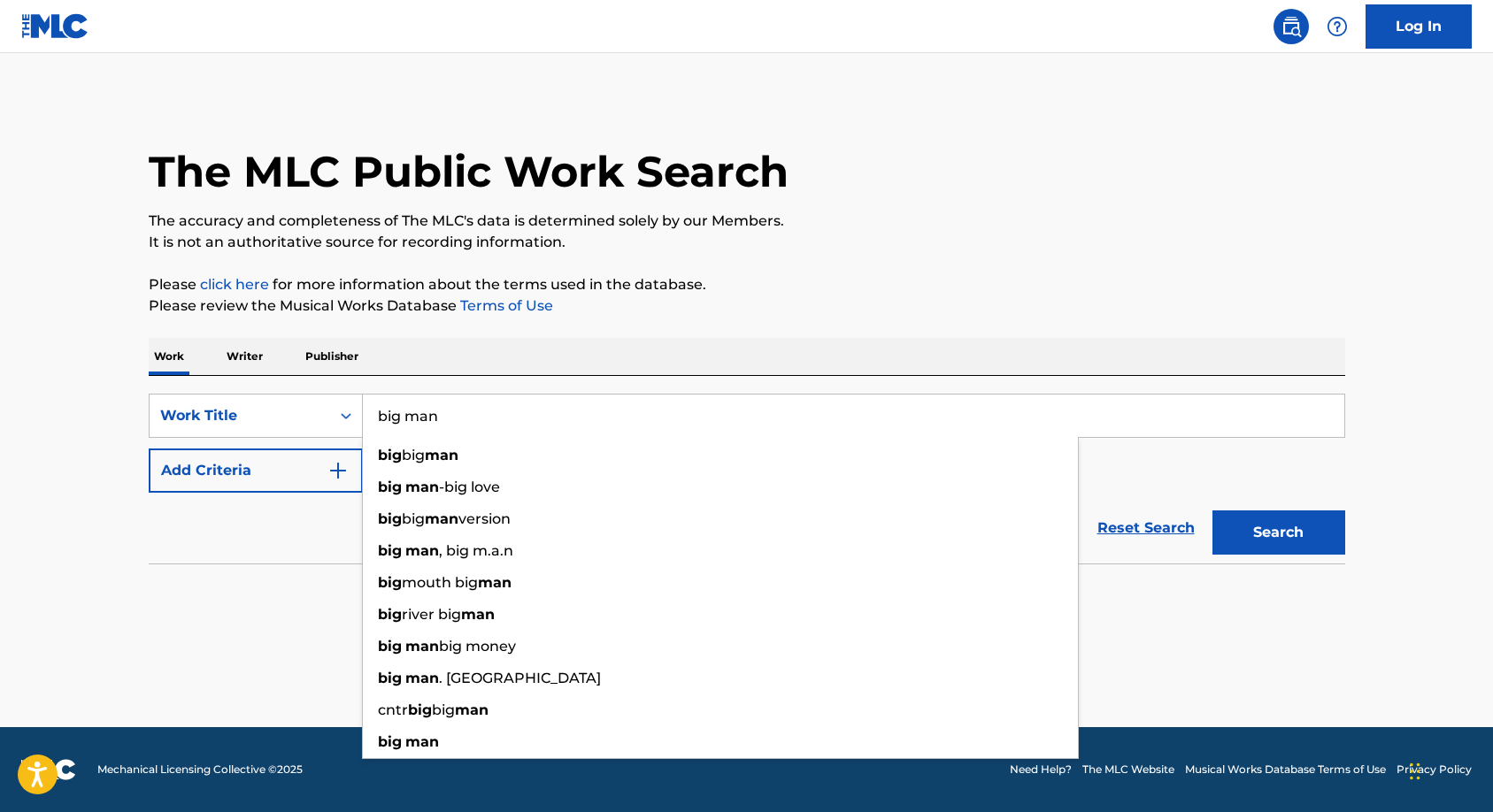
type input "big man"
click at [389, 339] on div "Work Writer Publisher" at bounding box center [746, 357] width 1197 height 37
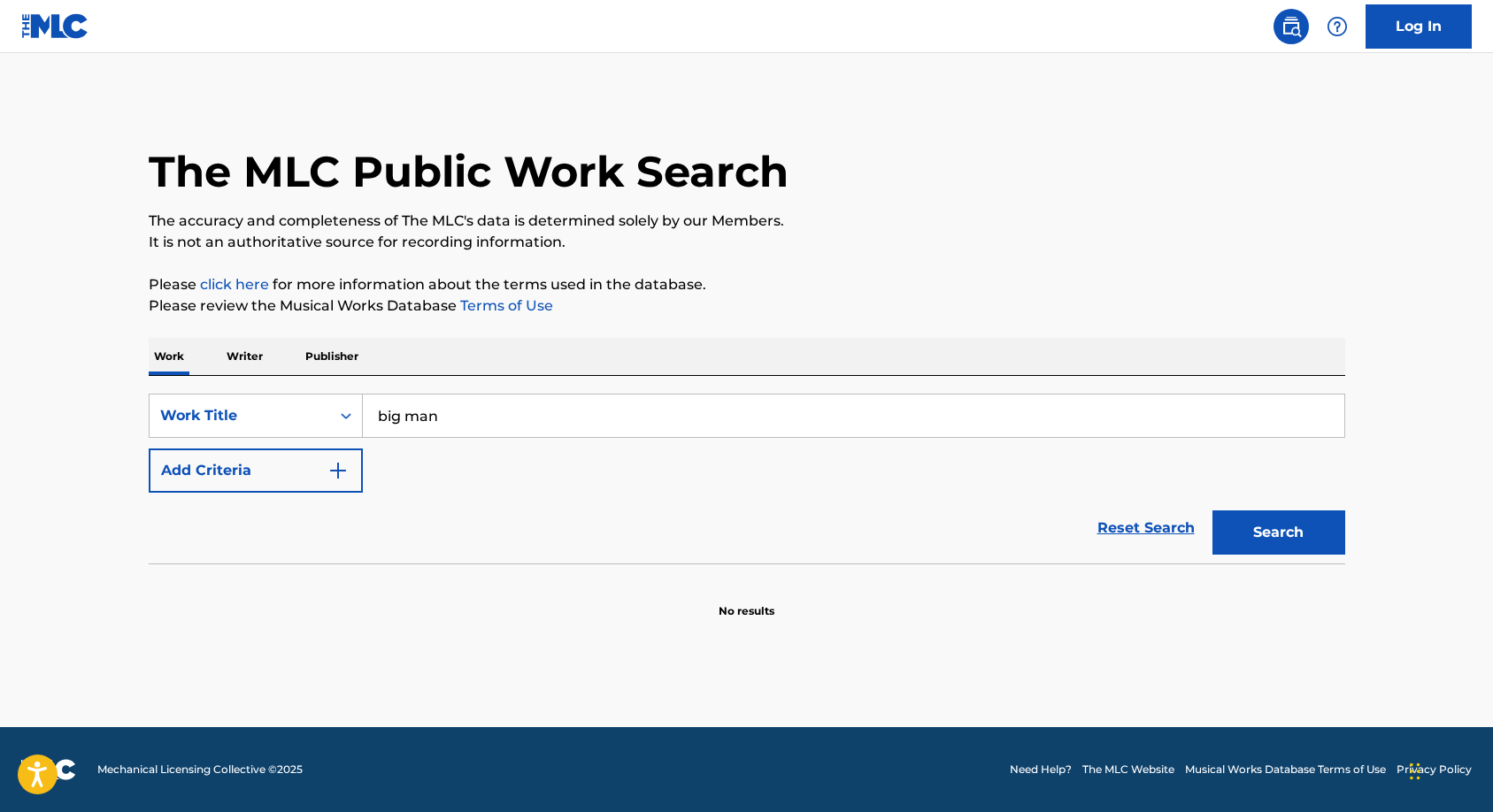
click at [345, 462] on img "Search Form" at bounding box center [338, 471] width 21 height 21
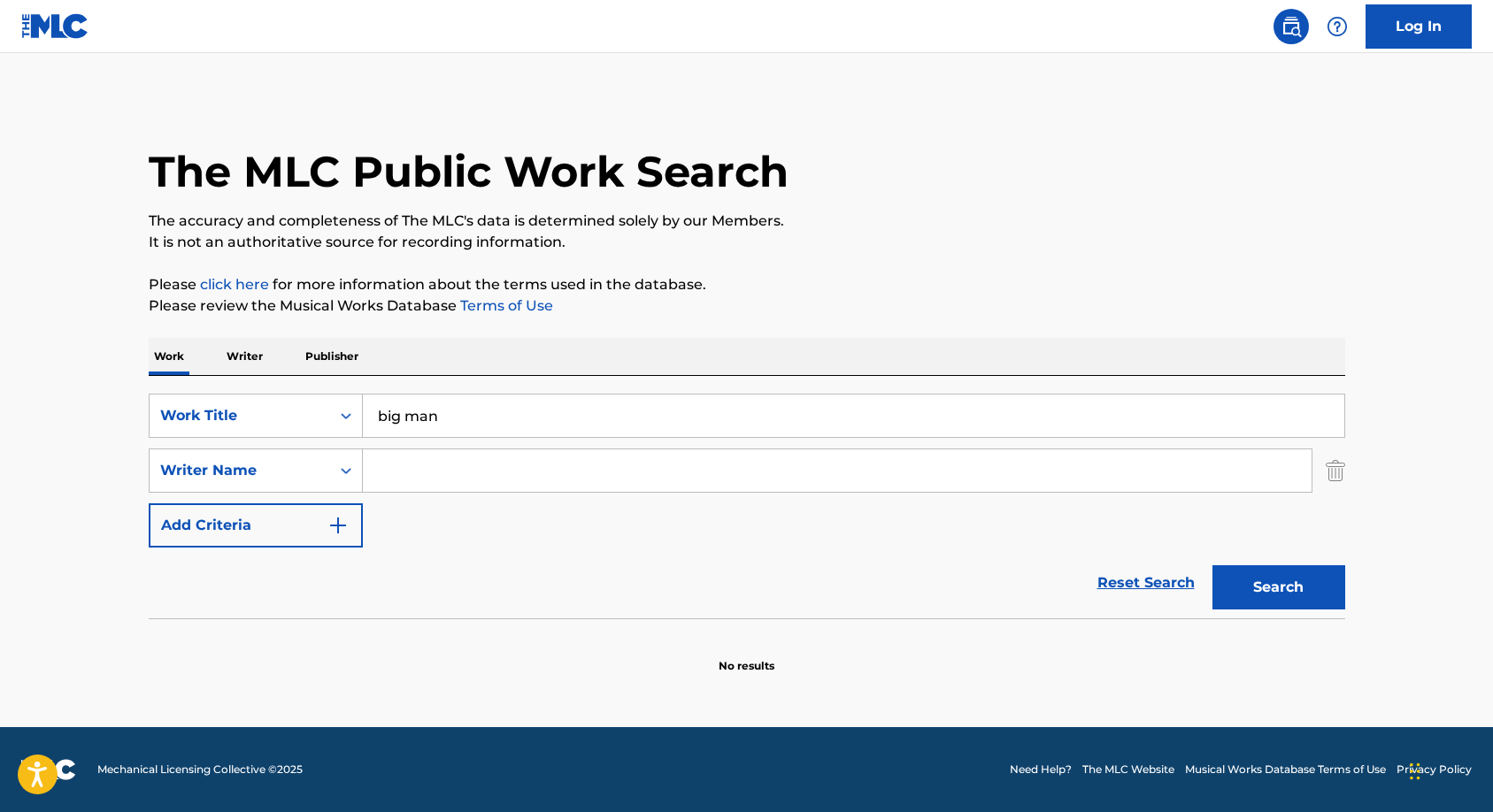
click at [398, 463] on input "Search Form" at bounding box center [837, 471] width 949 height 43
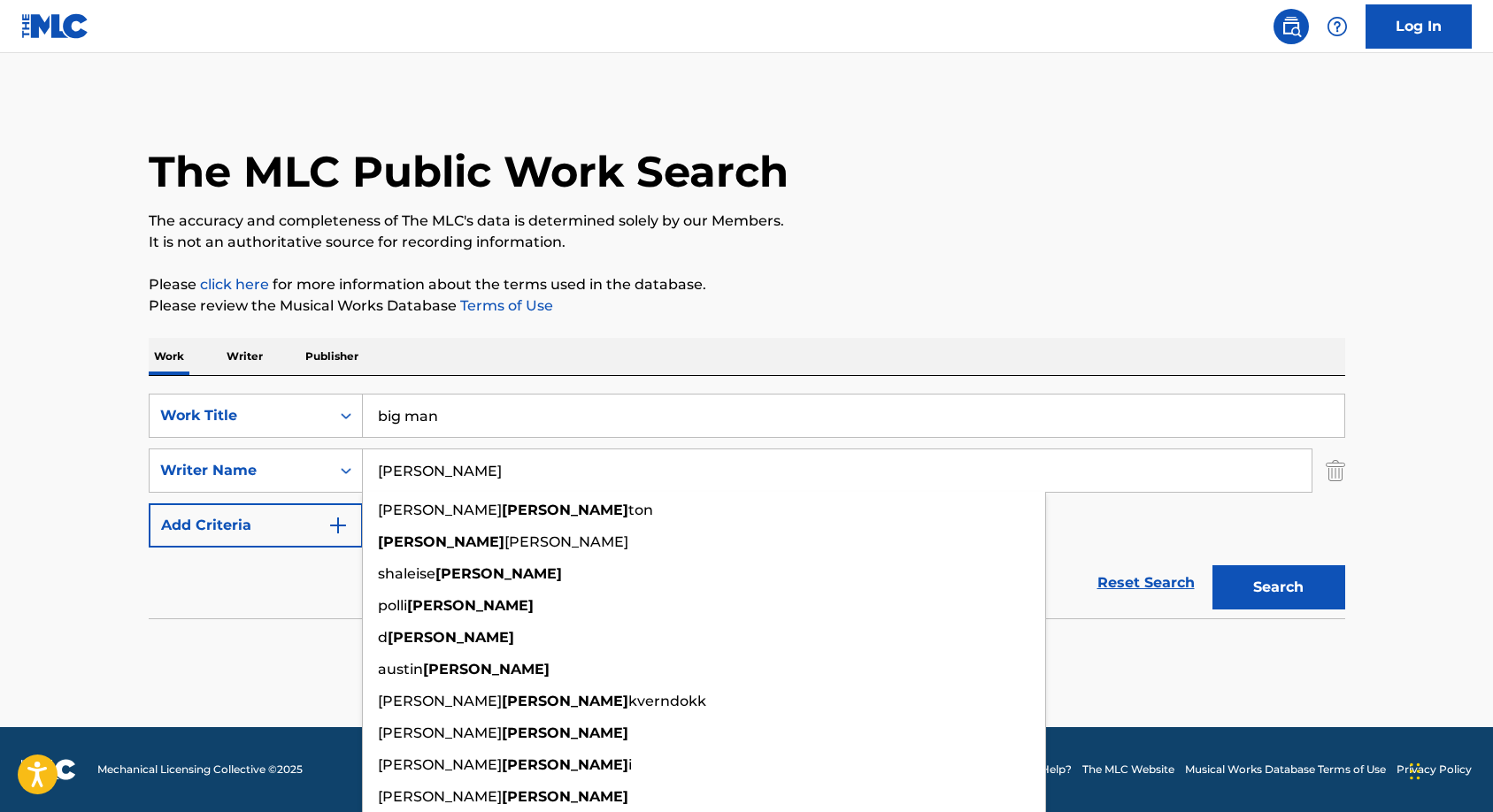
type input "[PERSON_NAME]"
click at [426, 338] on div "Work Writer Publisher" at bounding box center [746, 357] width 1197 height 37
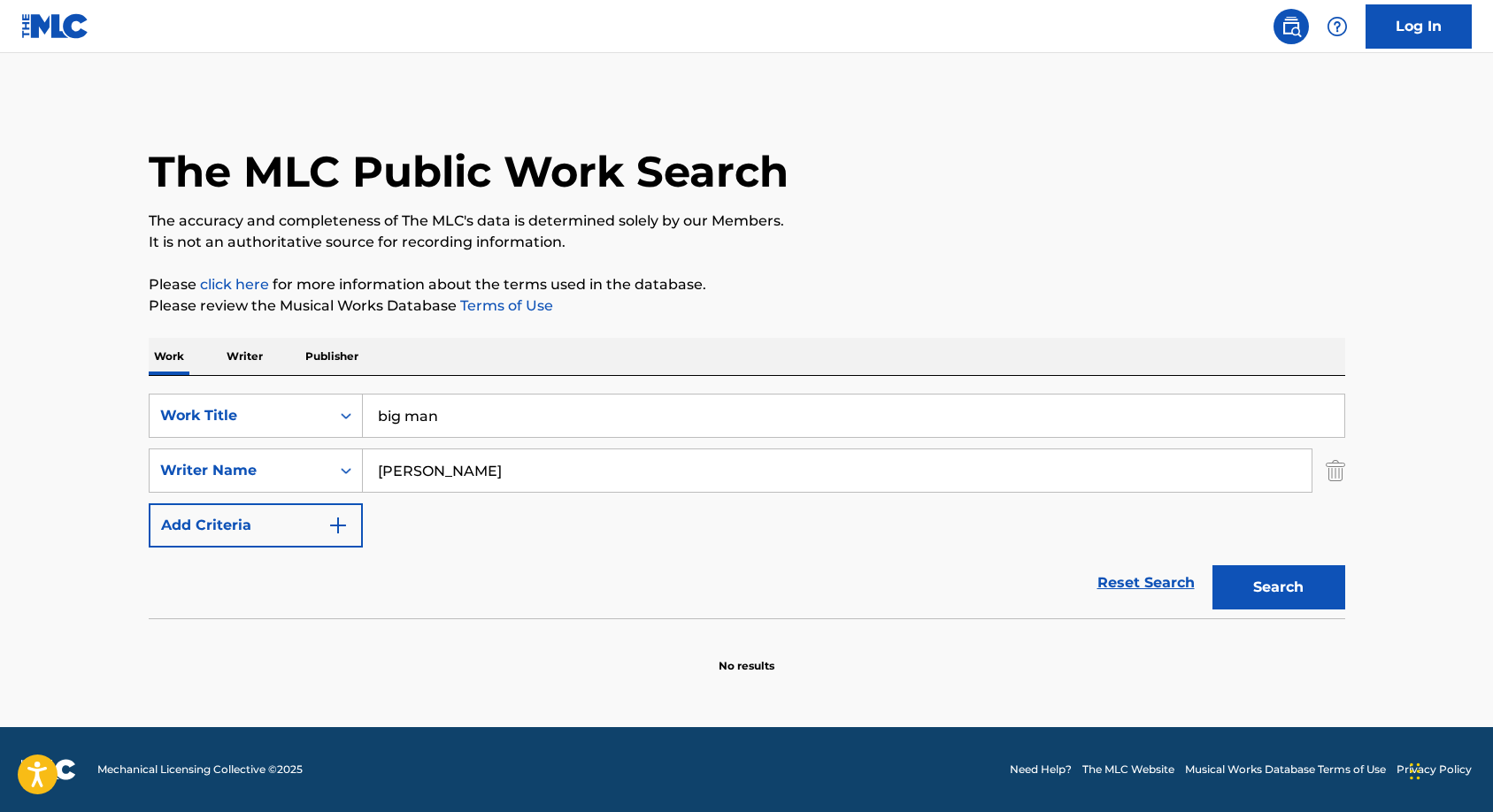
click at [1291, 582] on button "Search" at bounding box center [1279, 587] width 133 height 45
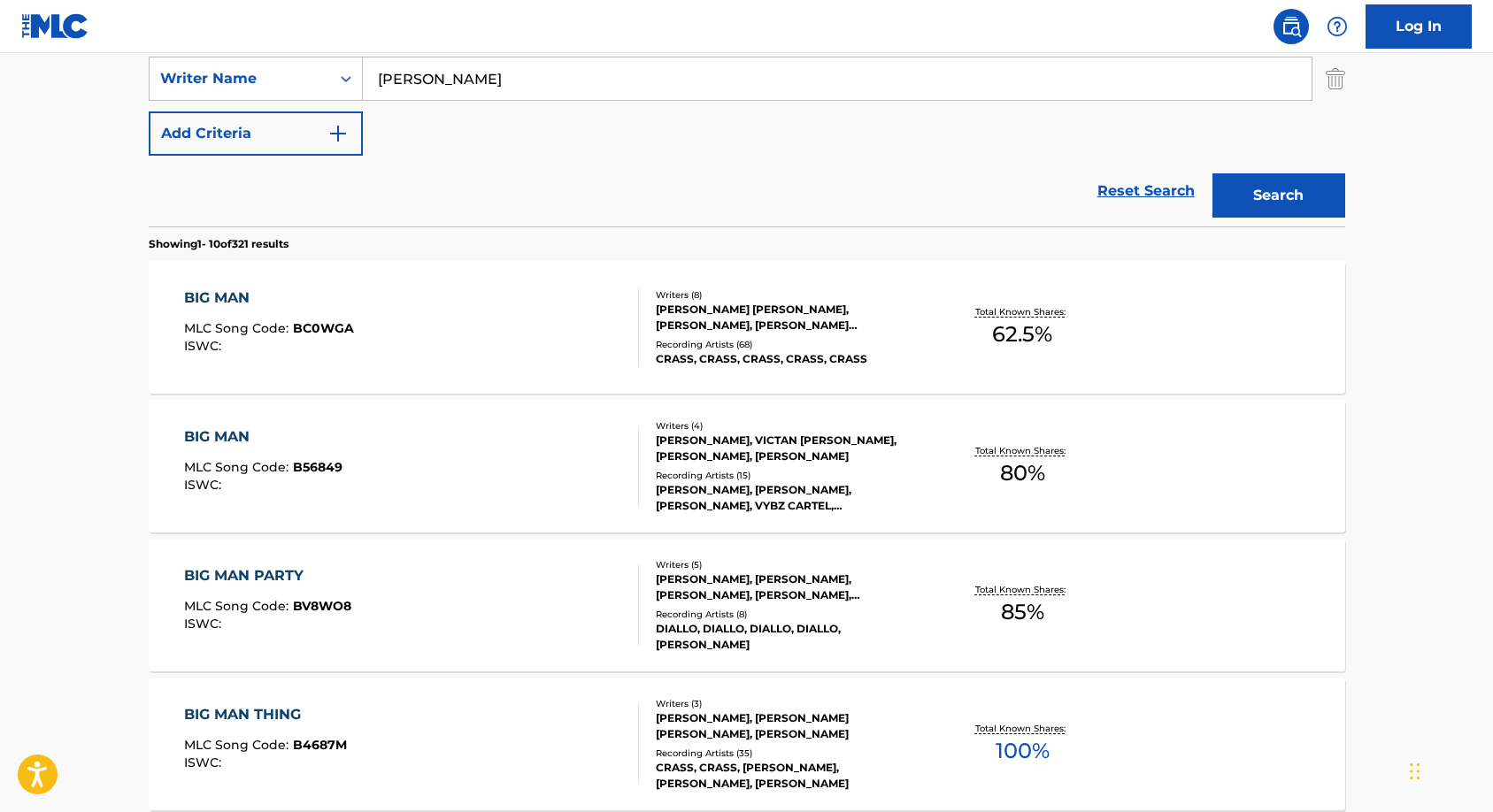
scroll to position [443, 0]
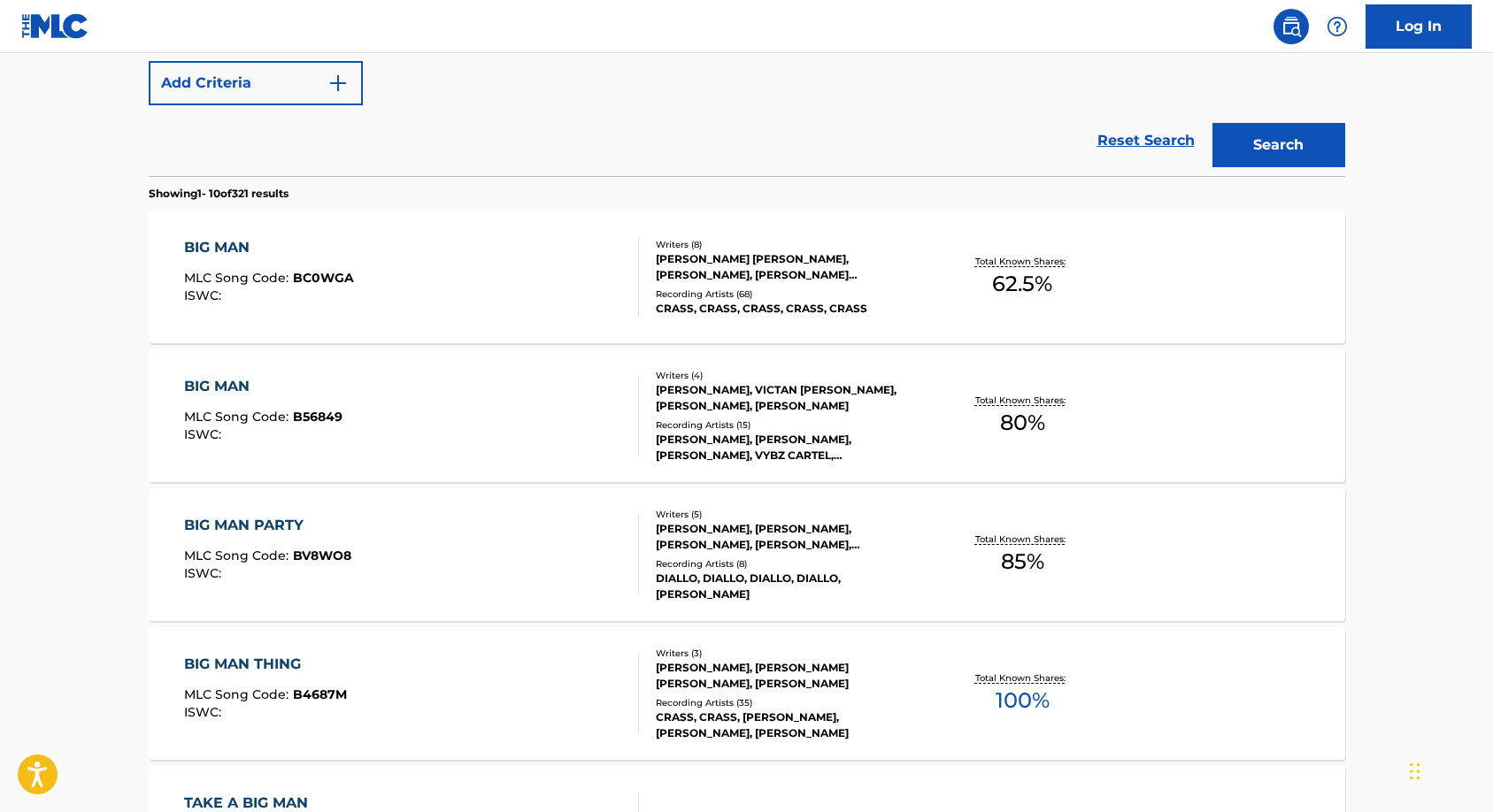
click at [729, 432] on div "[PERSON_NAME], [PERSON_NAME], [PERSON_NAME], VYBZ CARTEL, [PERSON_NAME]" at bounding box center [790, 448] width 268 height 32
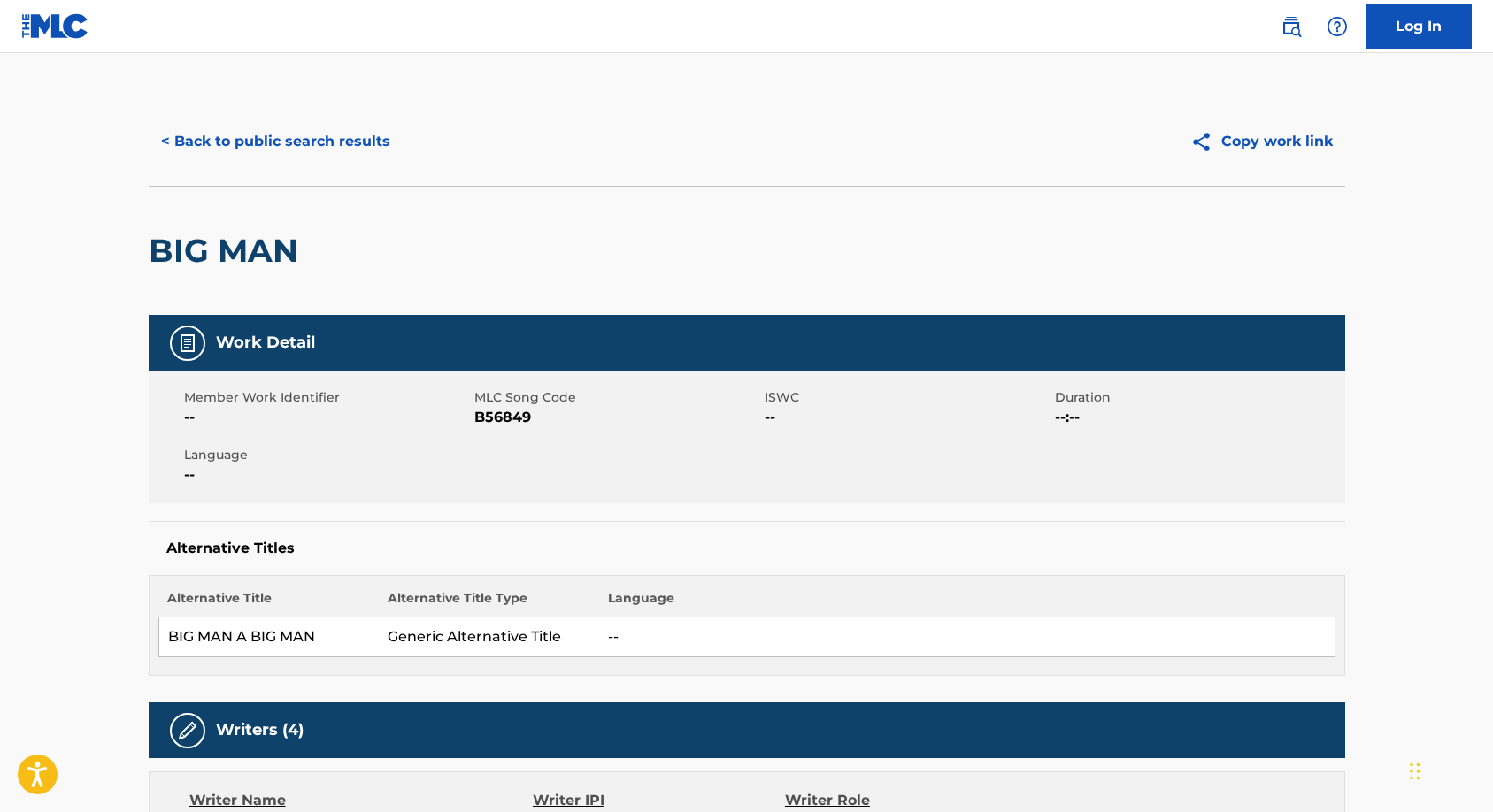
click at [222, 141] on button "< Back to public search results" at bounding box center [275, 141] width 254 height 45
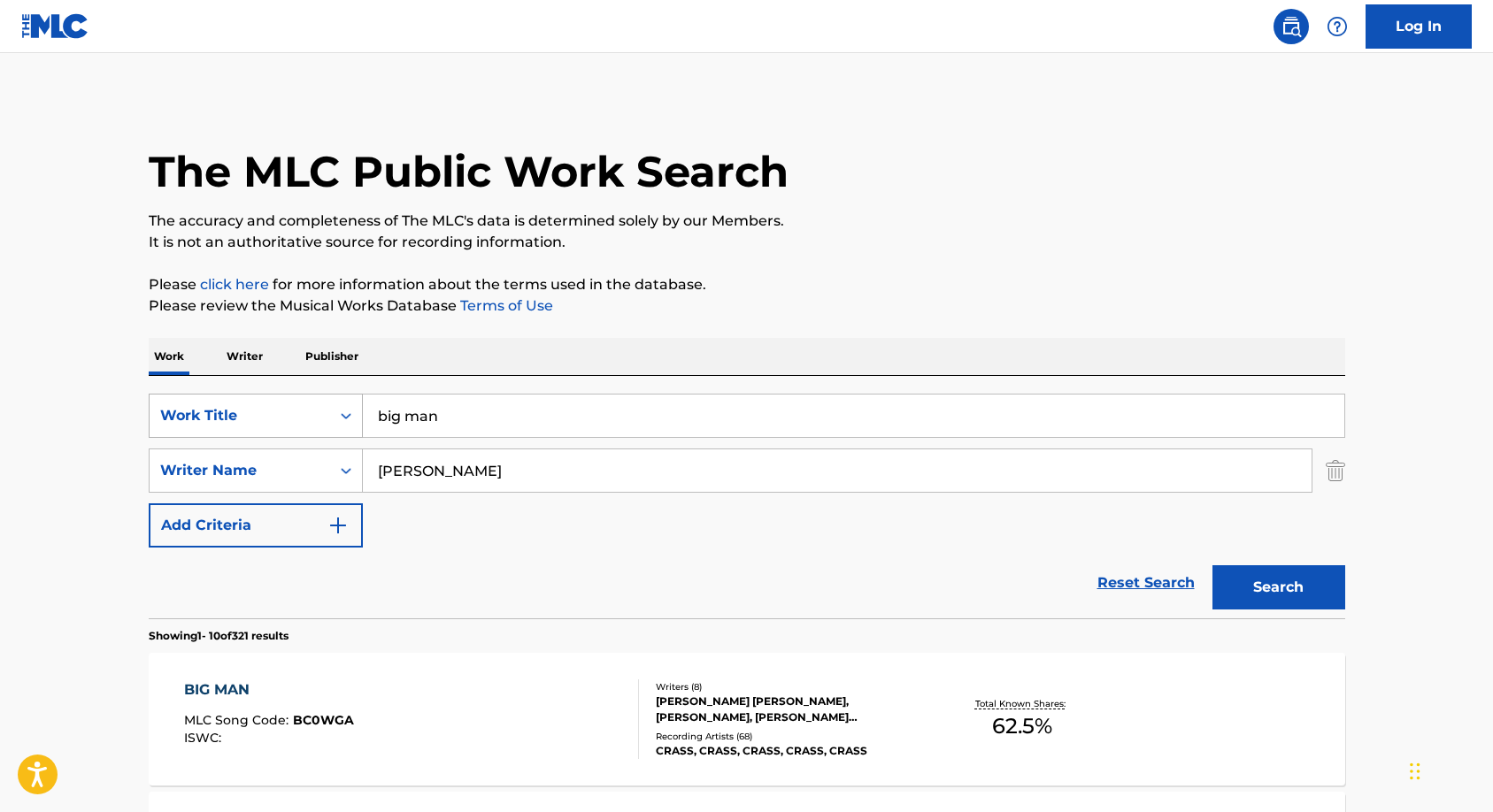
drag, startPoint x: 483, startPoint y: 415, endPoint x: 172, endPoint y: 408, distance: 311.1
click at [172, 408] on div "SearchWithCriteria150175cd-57c3-4aaa-8c12-a573c555ef91 Work Title big man" at bounding box center [746, 416] width 1197 height 45
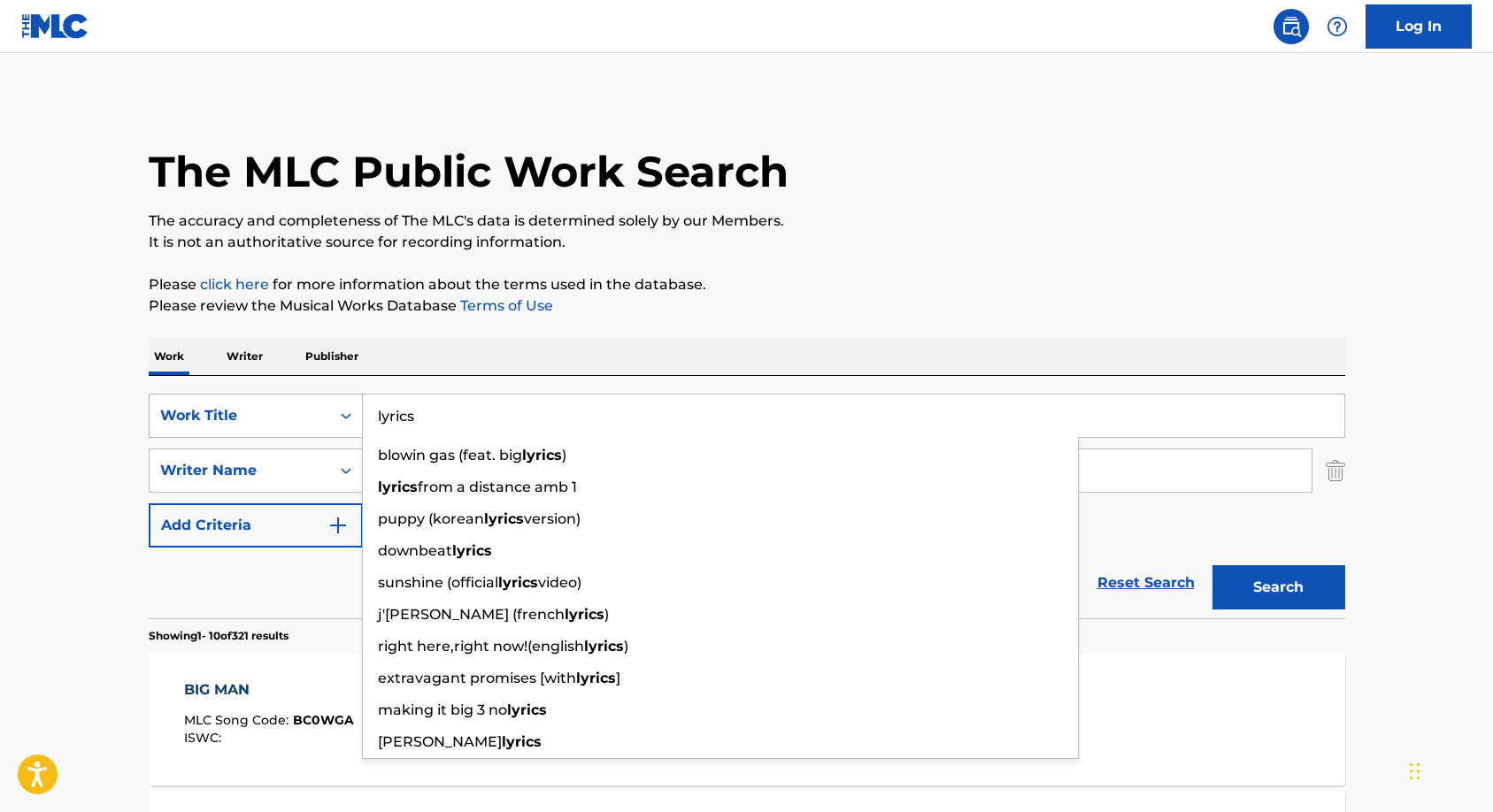
type input "lyrics"
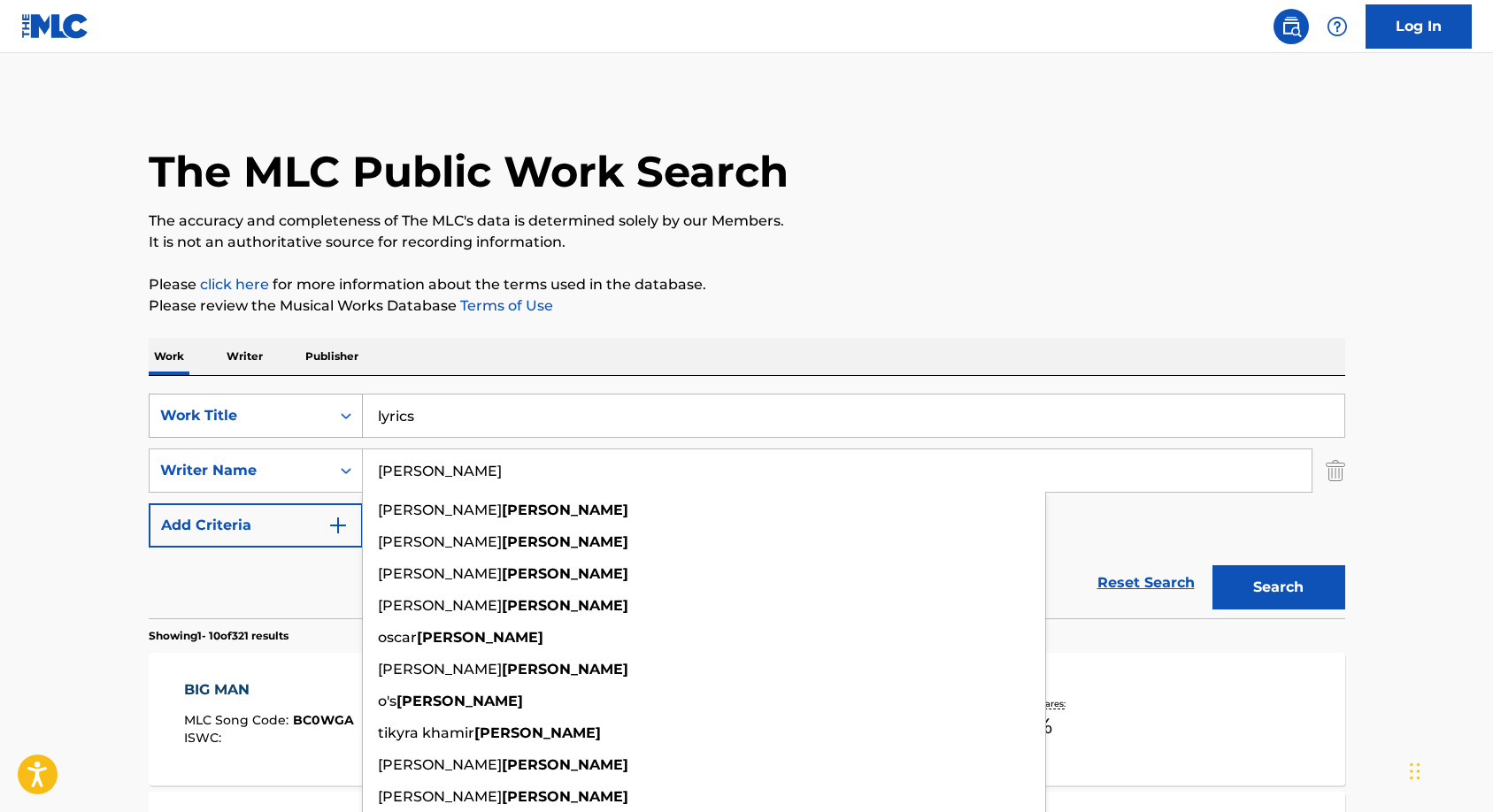
type input "[PERSON_NAME]"
click at [1213, 565] on button "Search" at bounding box center [1279, 587] width 133 height 45
